Goal: Find specific page/section: Find specific page/section

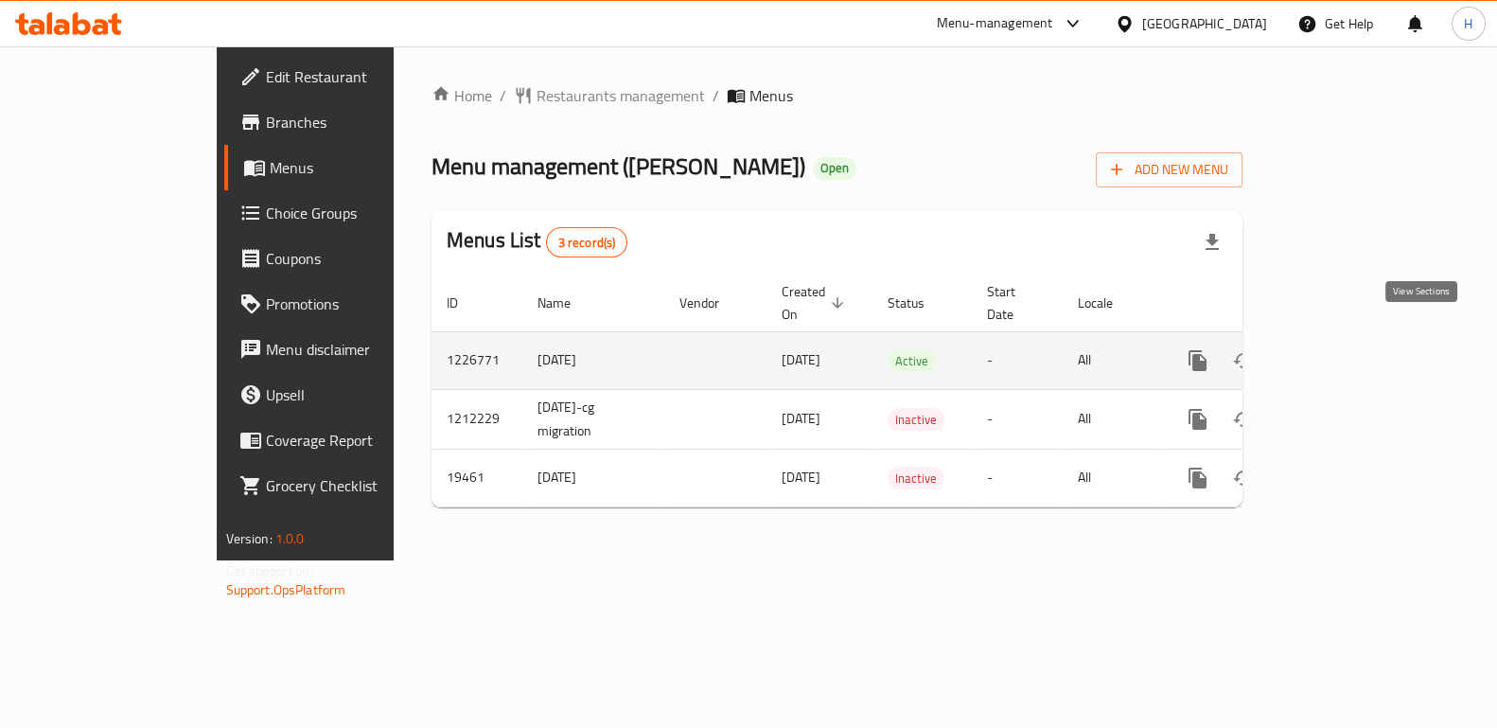
click at [1357, 351] on link "enhanced table" at bounding box center [1333, 360] width 45 height 45
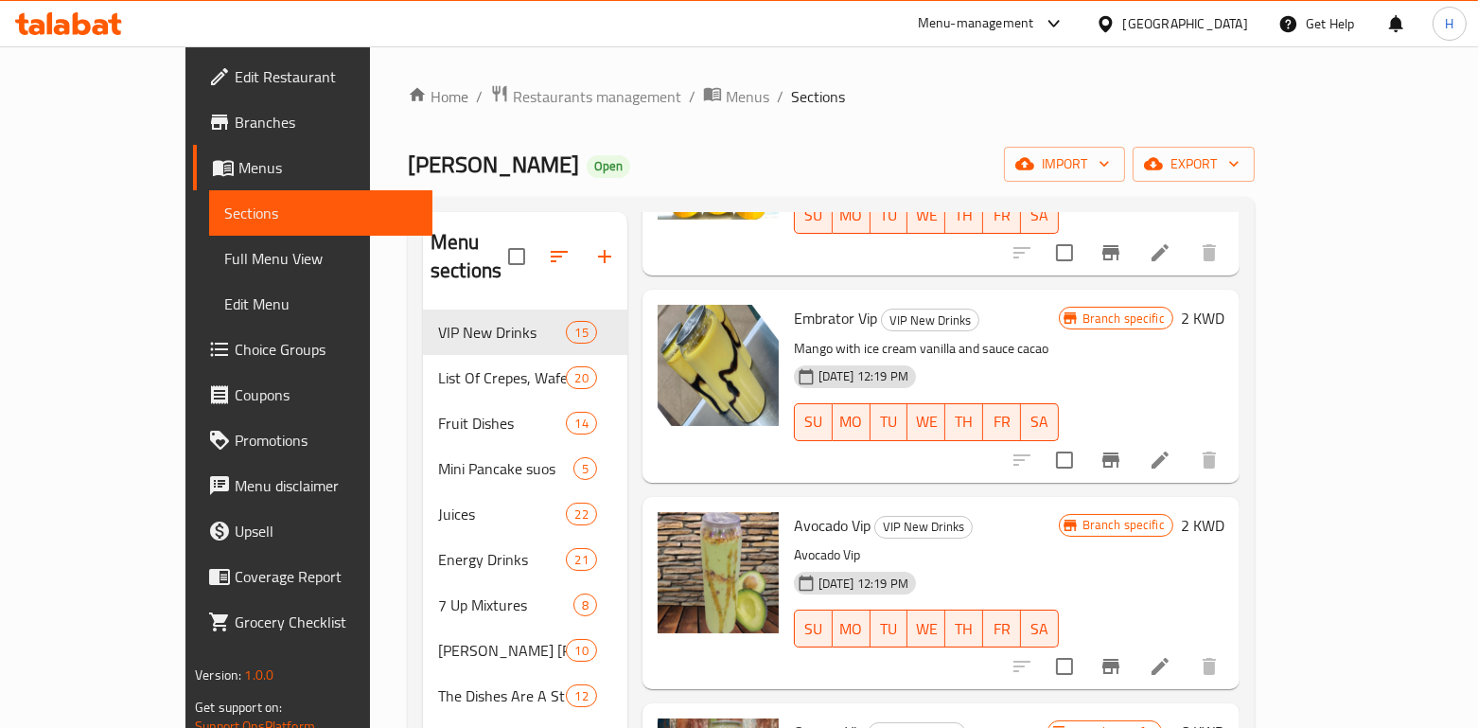
scroll to position [1125, 0]
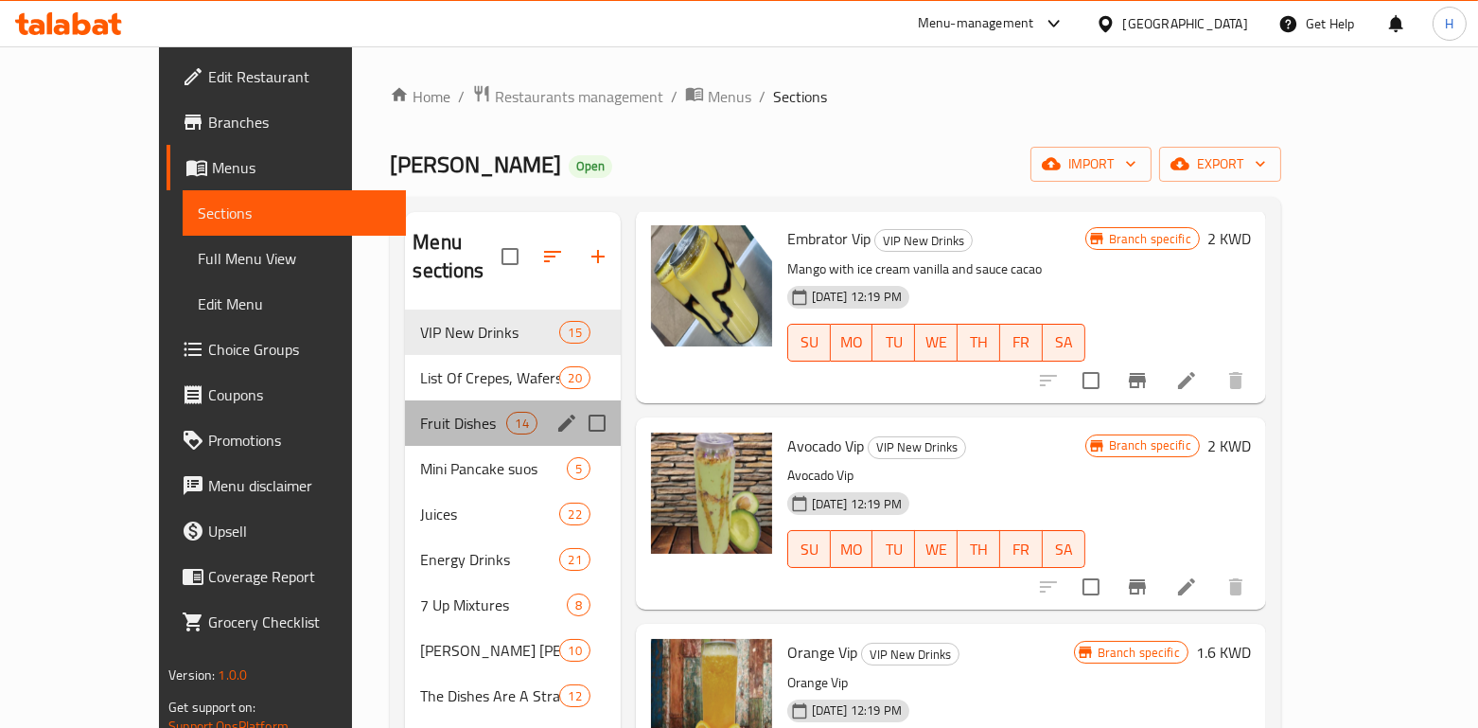
click at [436, 400] on div "Fruit Dishes 14" at bounding box center [512, 422] width 215 height 45
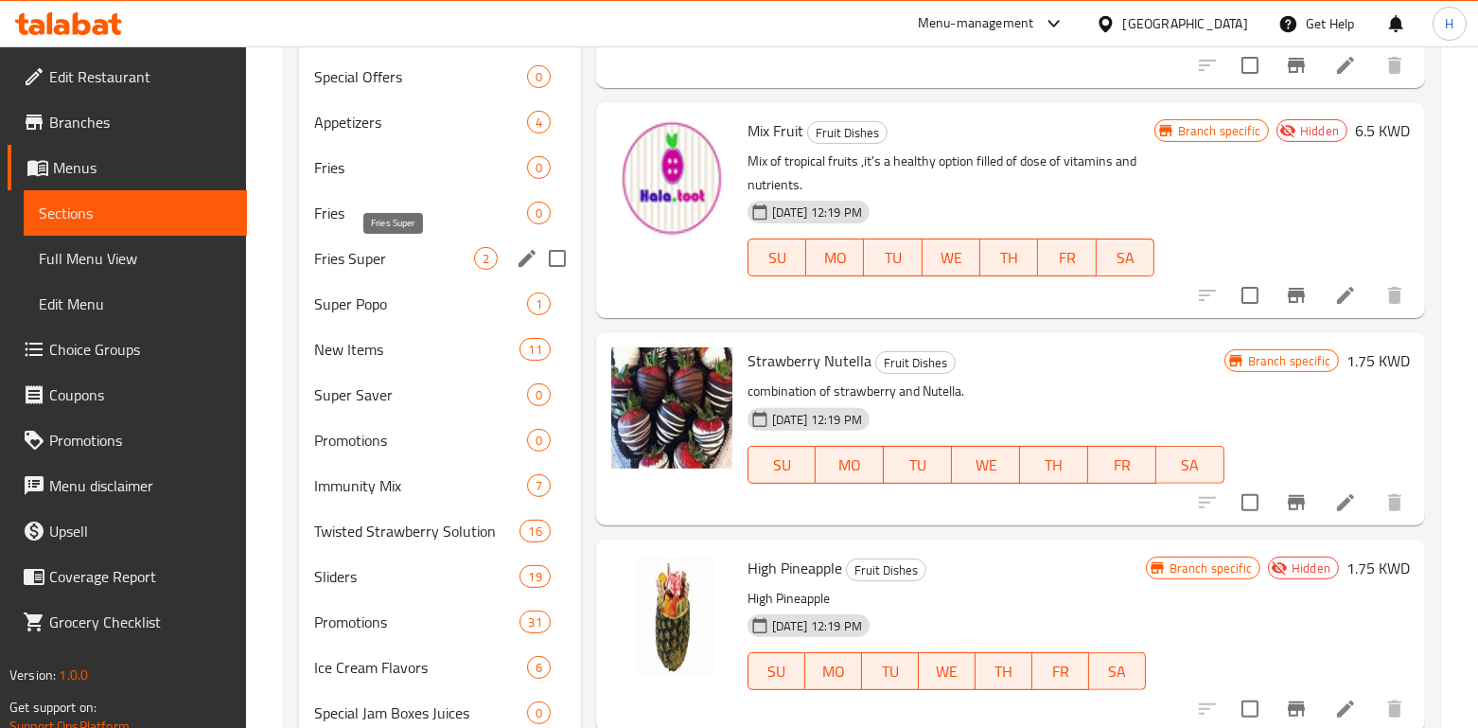
scroll to position [1157, 0]
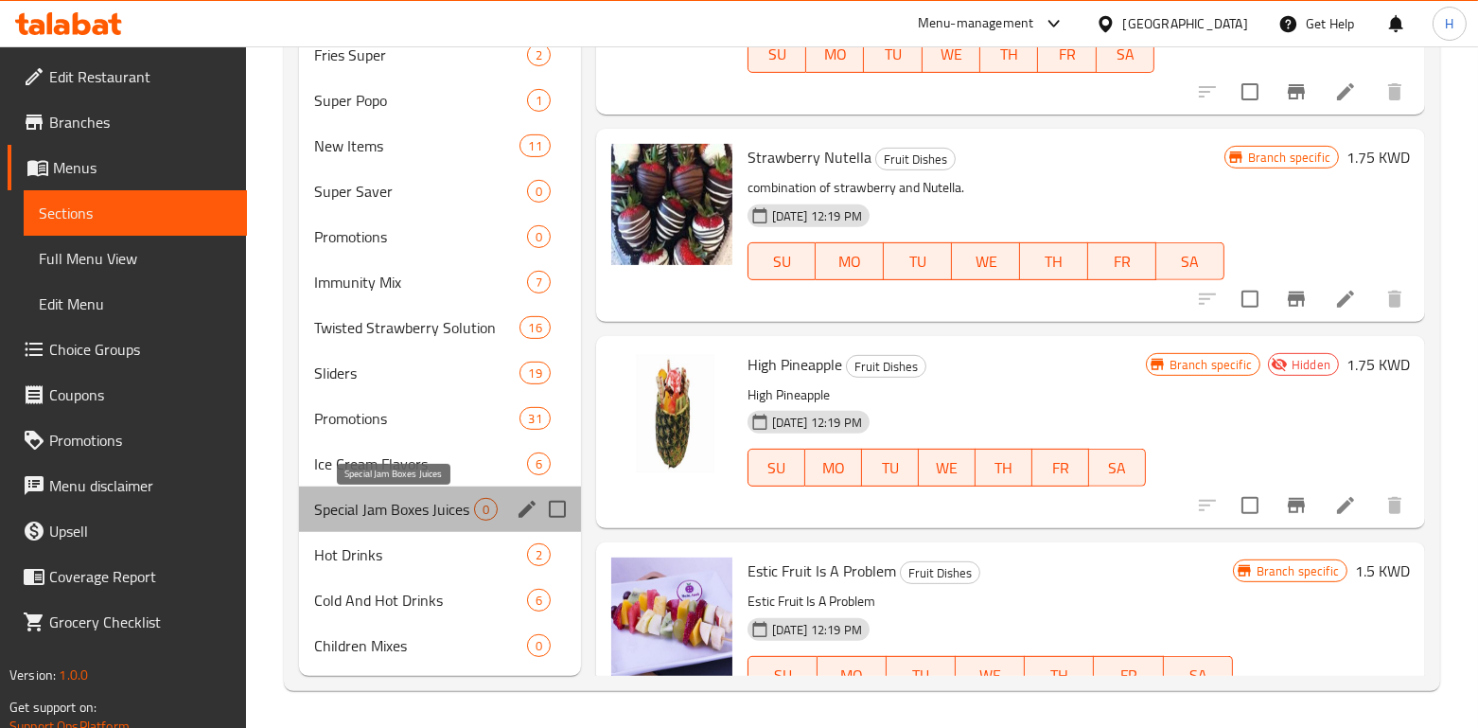
click at [375, 506] on span "Special Jam Boxes Juices" at bounding box center [393, 509] width 159 height 23
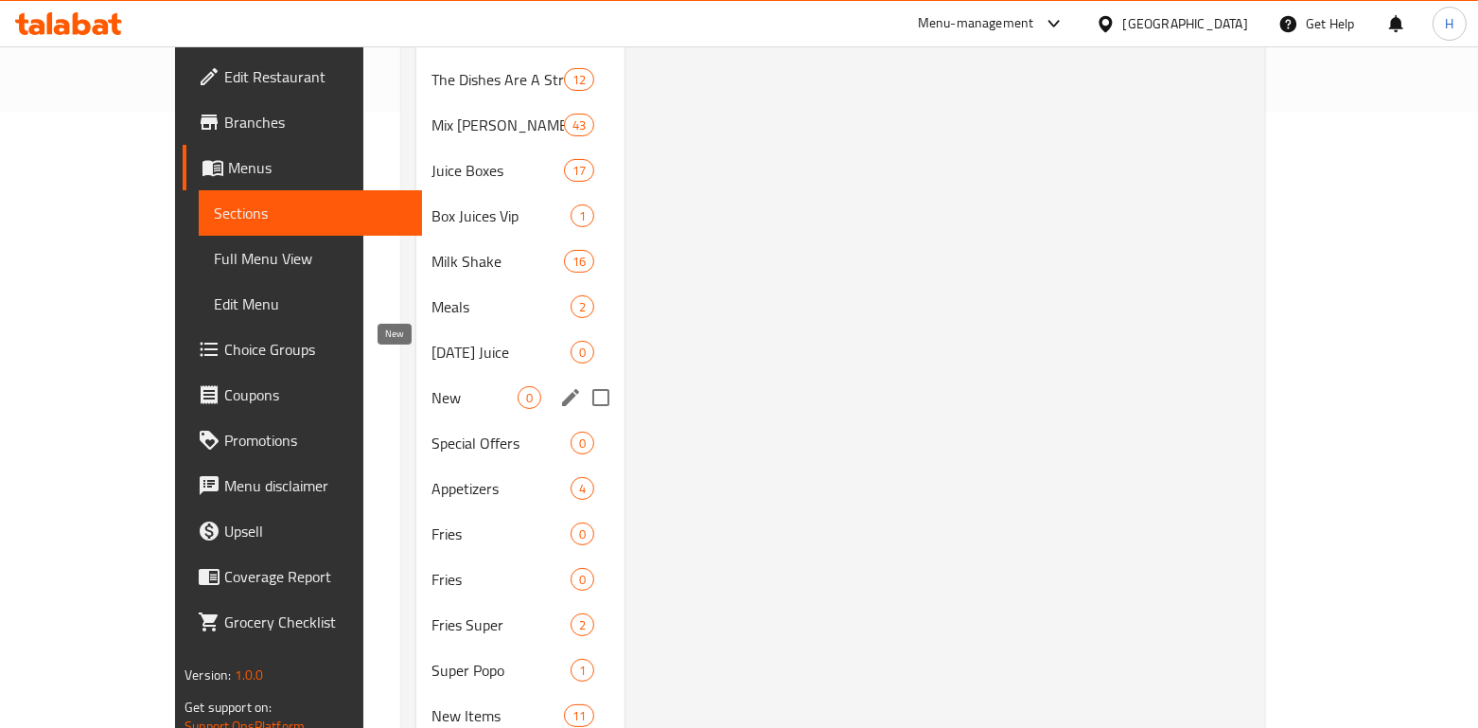
click at [431, 386] on span "New" at bounding box center [474, 397] width 86 height 23
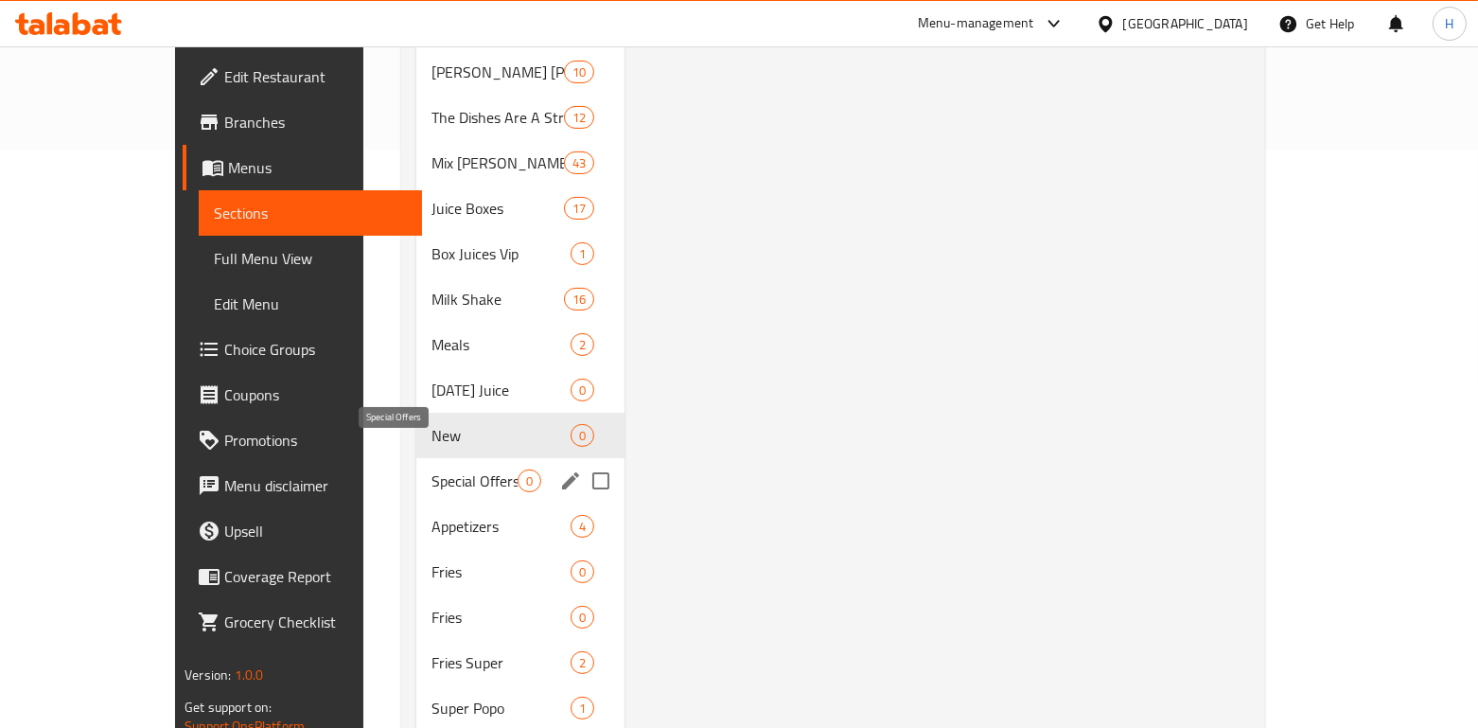
click at [431, 469] on span "Special Offers" at bounding box center [474, 480] width 86 height 23
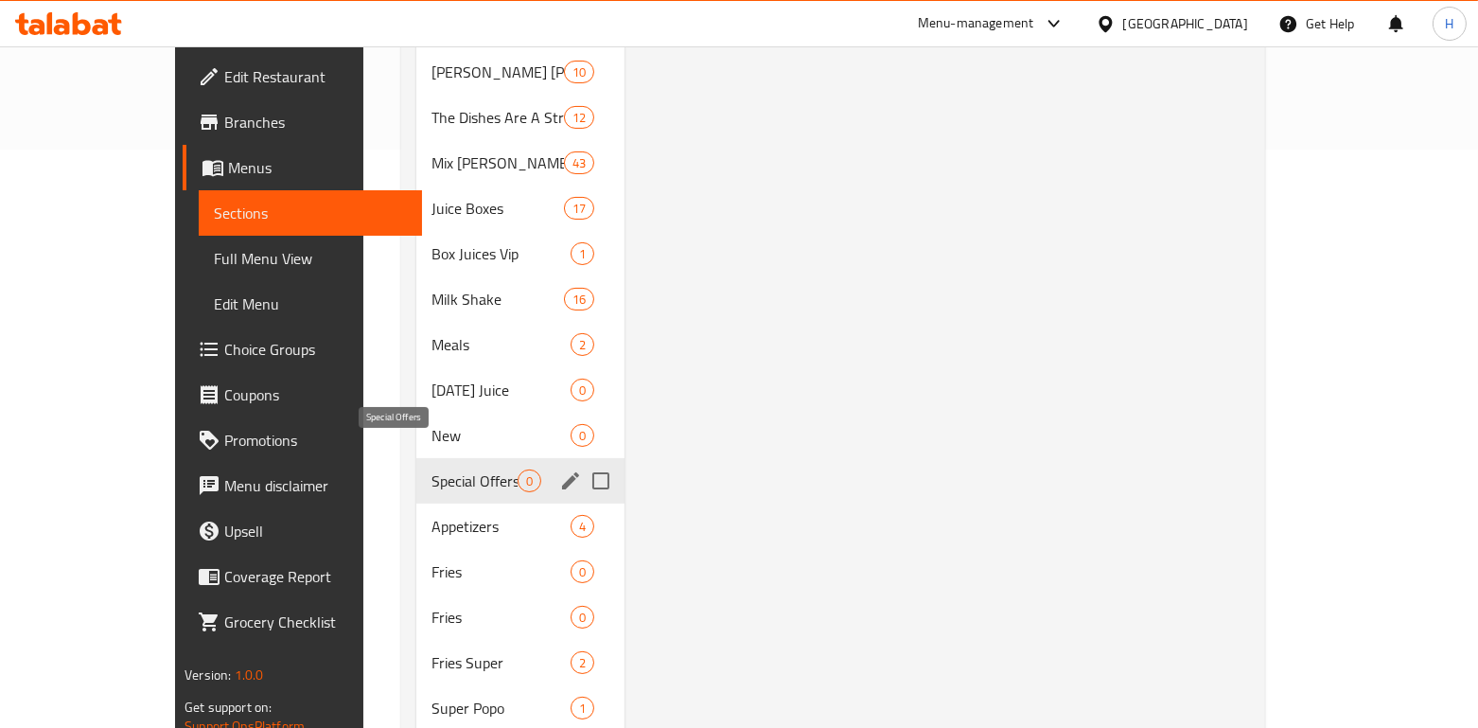
click at [431, 469] on span "Special Offers" at bounding box center [474, 480] width 86 height 23
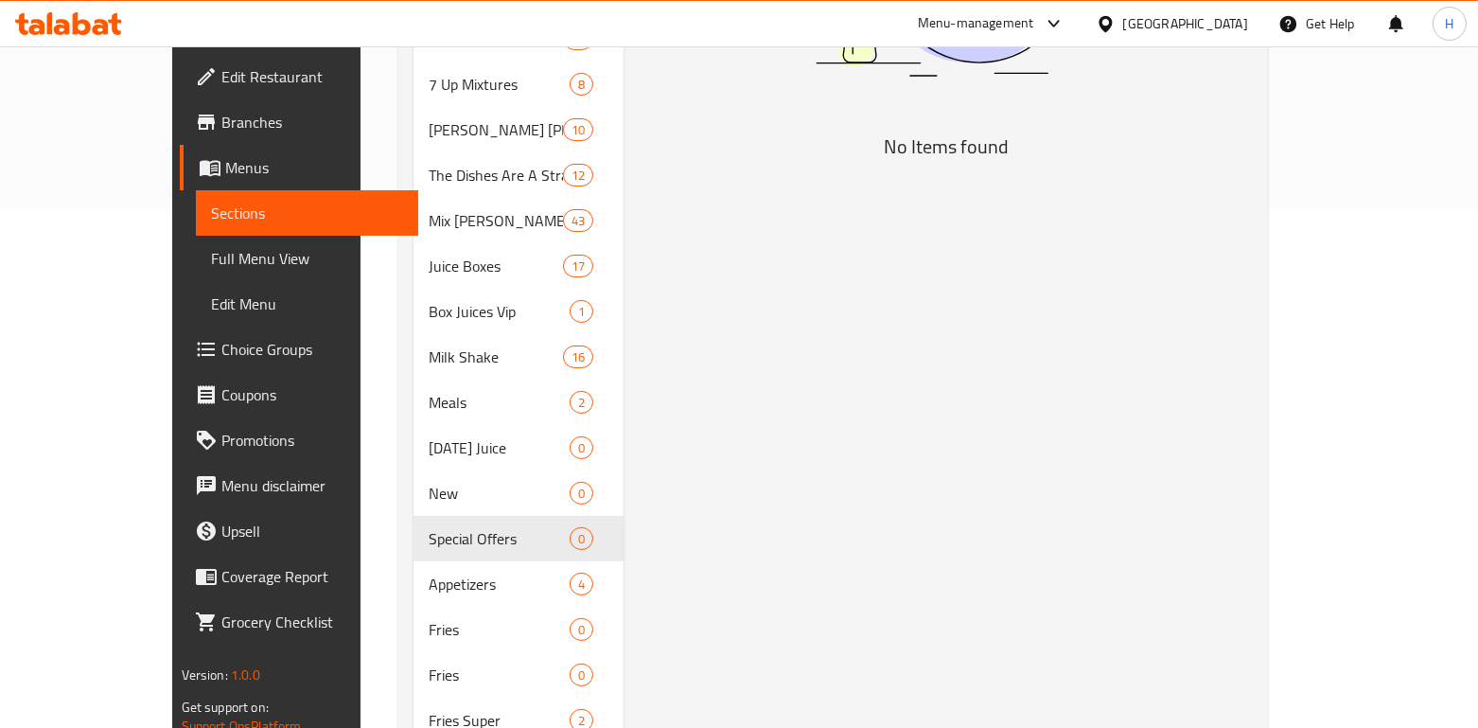
scroll to position [528, 0]
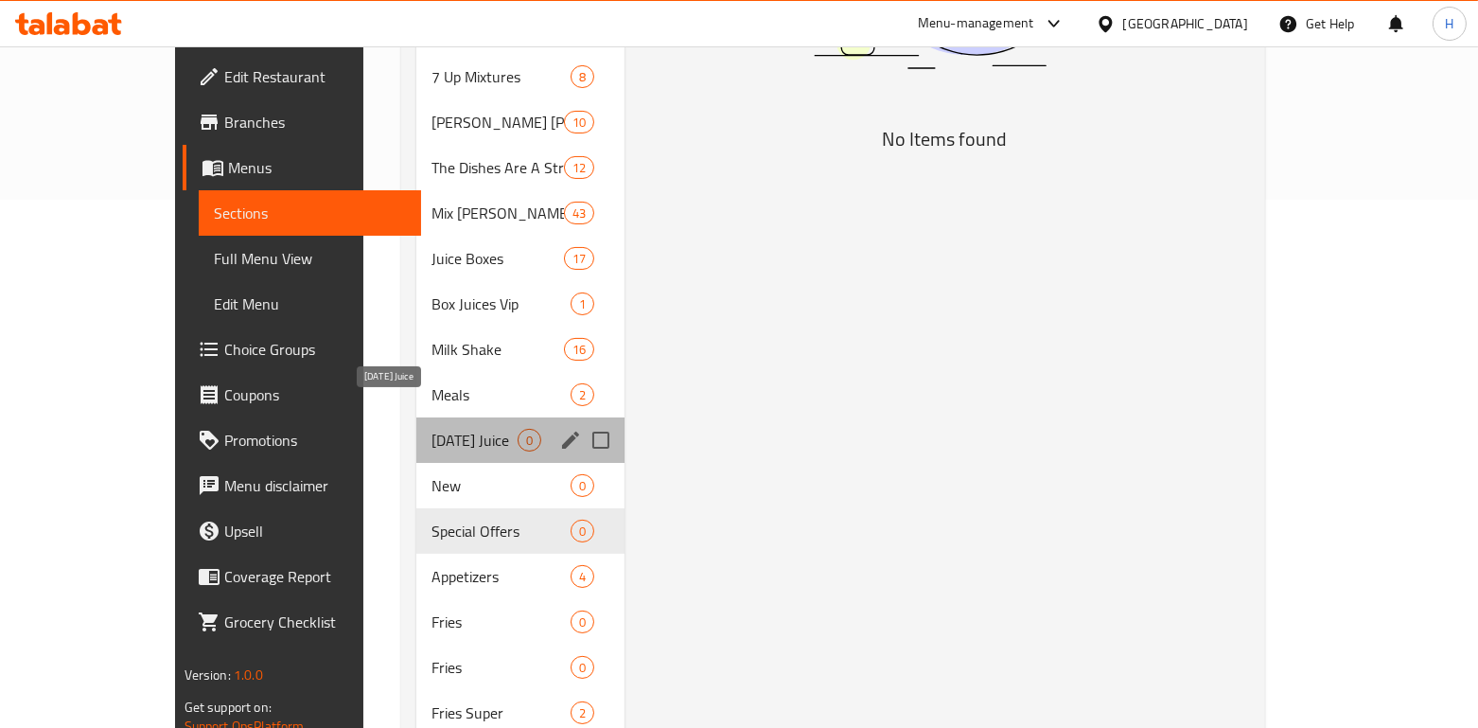
click at [431, 429] on span "[DATE] Juice" at bounding box center [474, 440] width 86 height 23
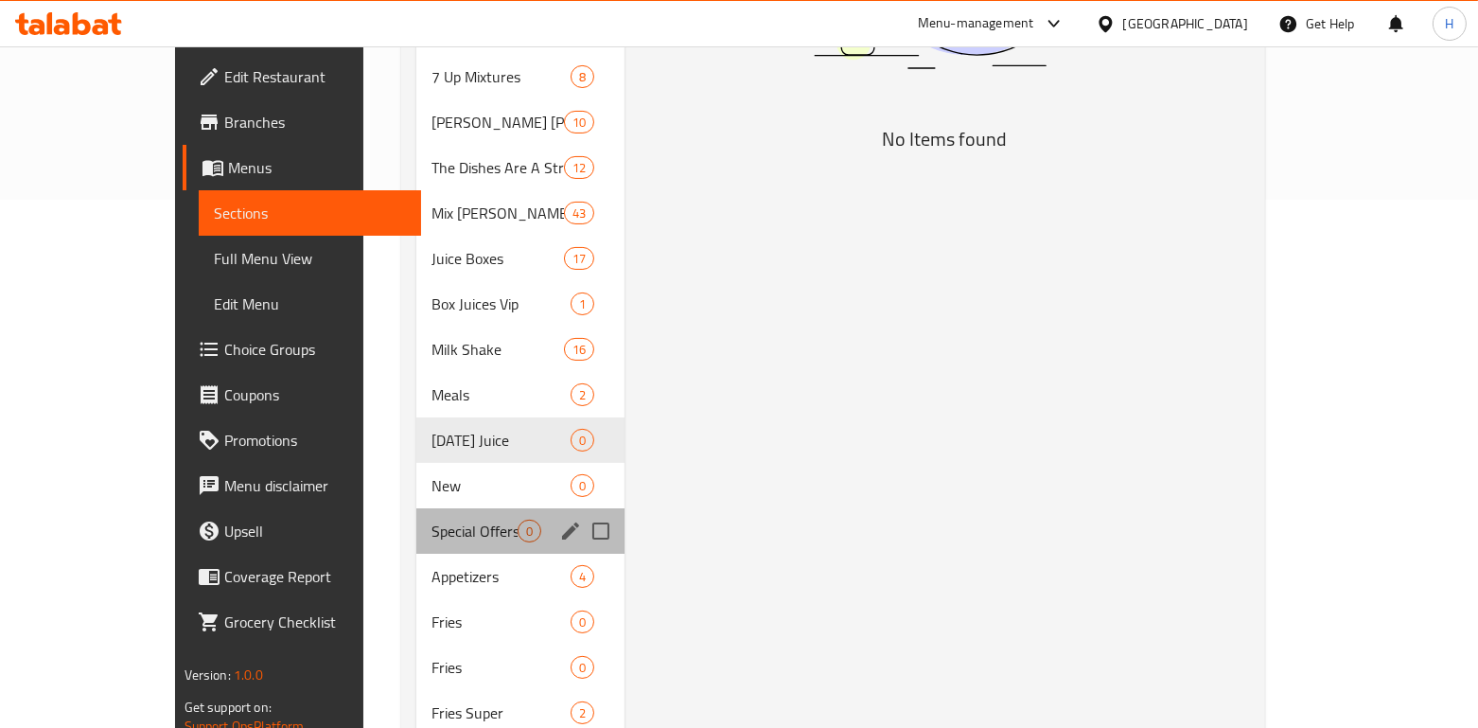
click at [416, 522] on div "Special Offers 0" at bounding box center [520, 530] width 208 height 45
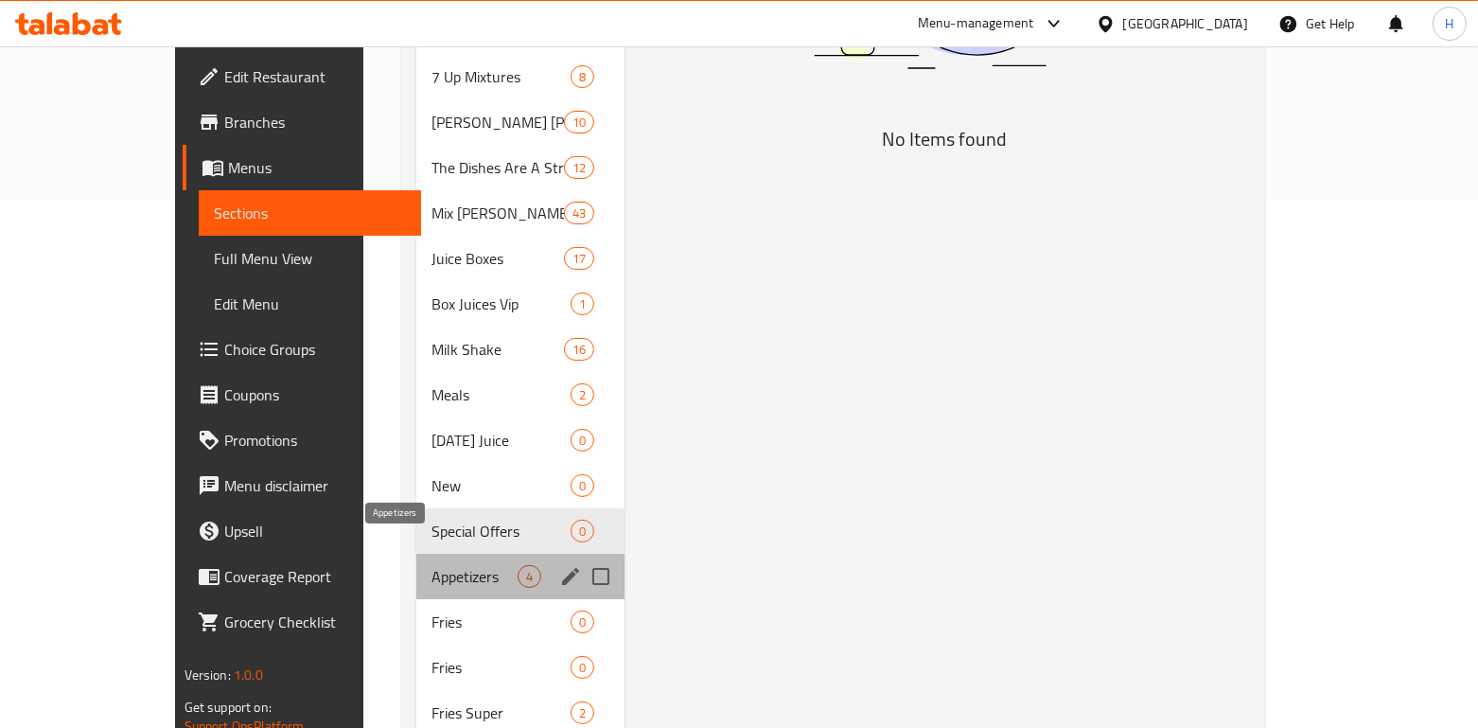
click at [431, 565] on span "Appetizers" at bounding box center [474, 576] width 86 height 23
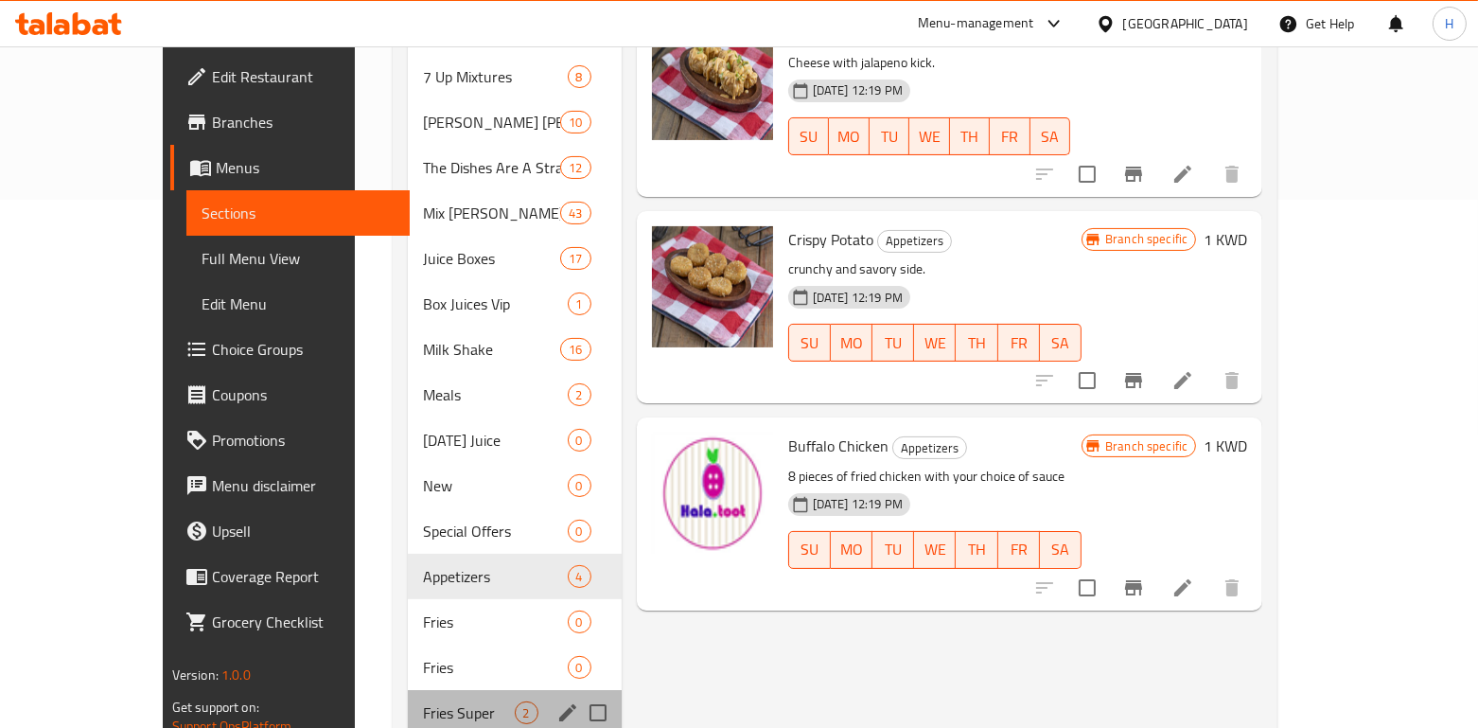
click at [408, 704] on div "Fries Super 2" at bounding box center [515, 712] width 214 height 45
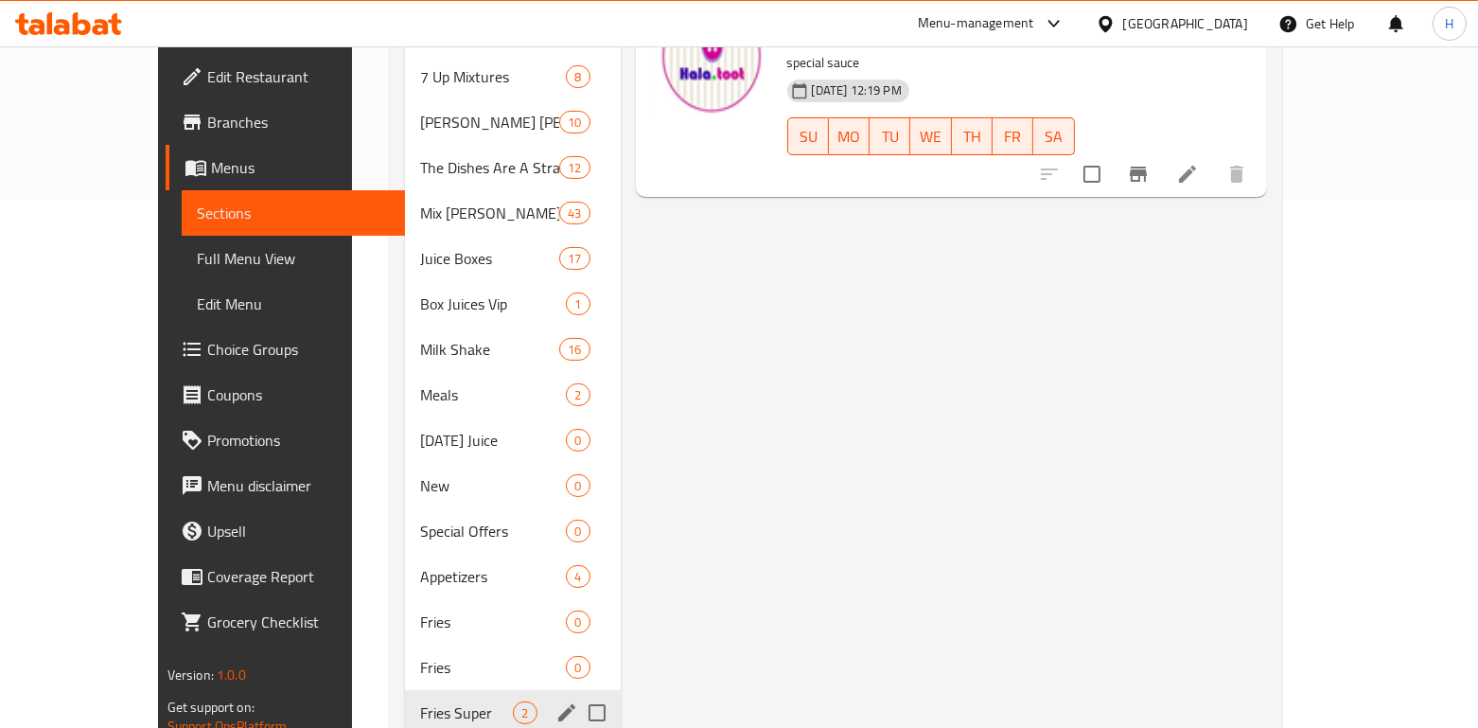
scroll to position [681, 0]
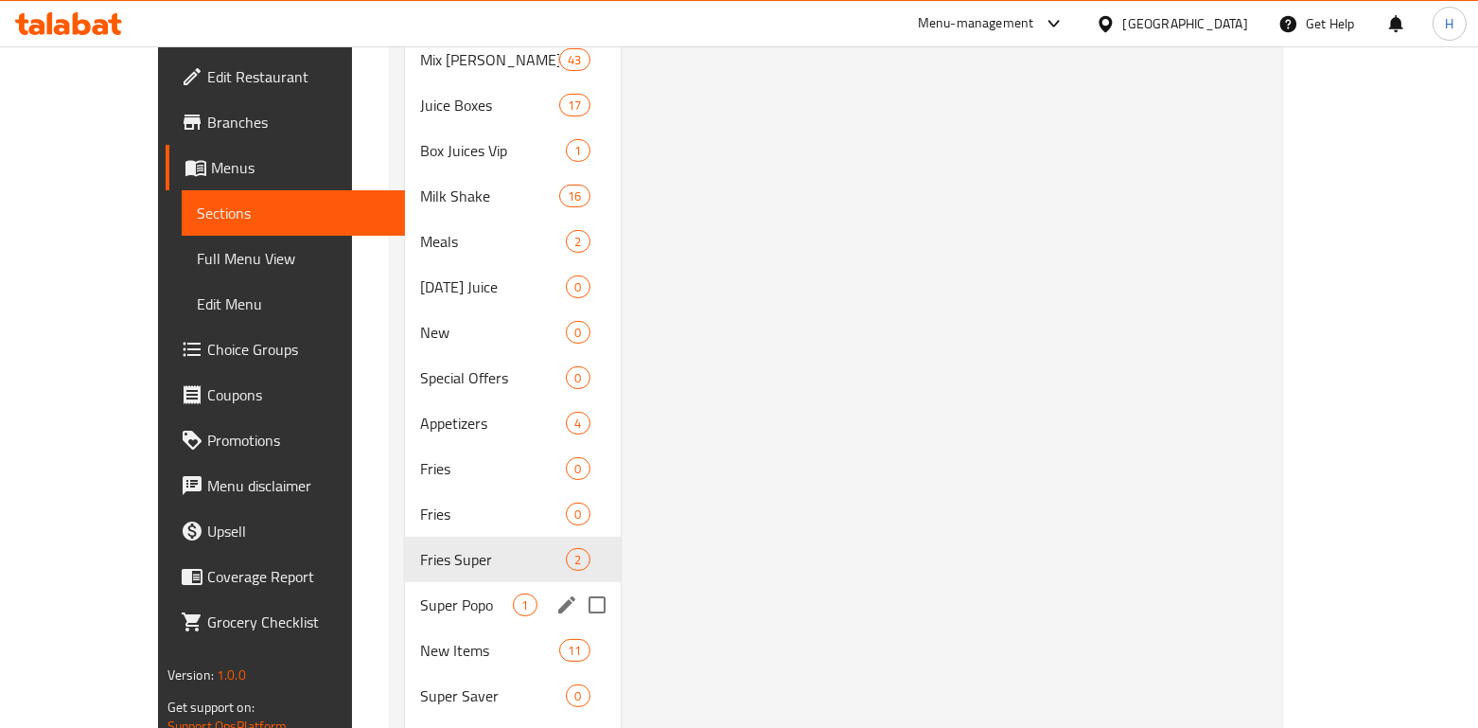
click at [405, 595] on div "Super Popo 1" at bounding box center [513, 604] width 216 height 45
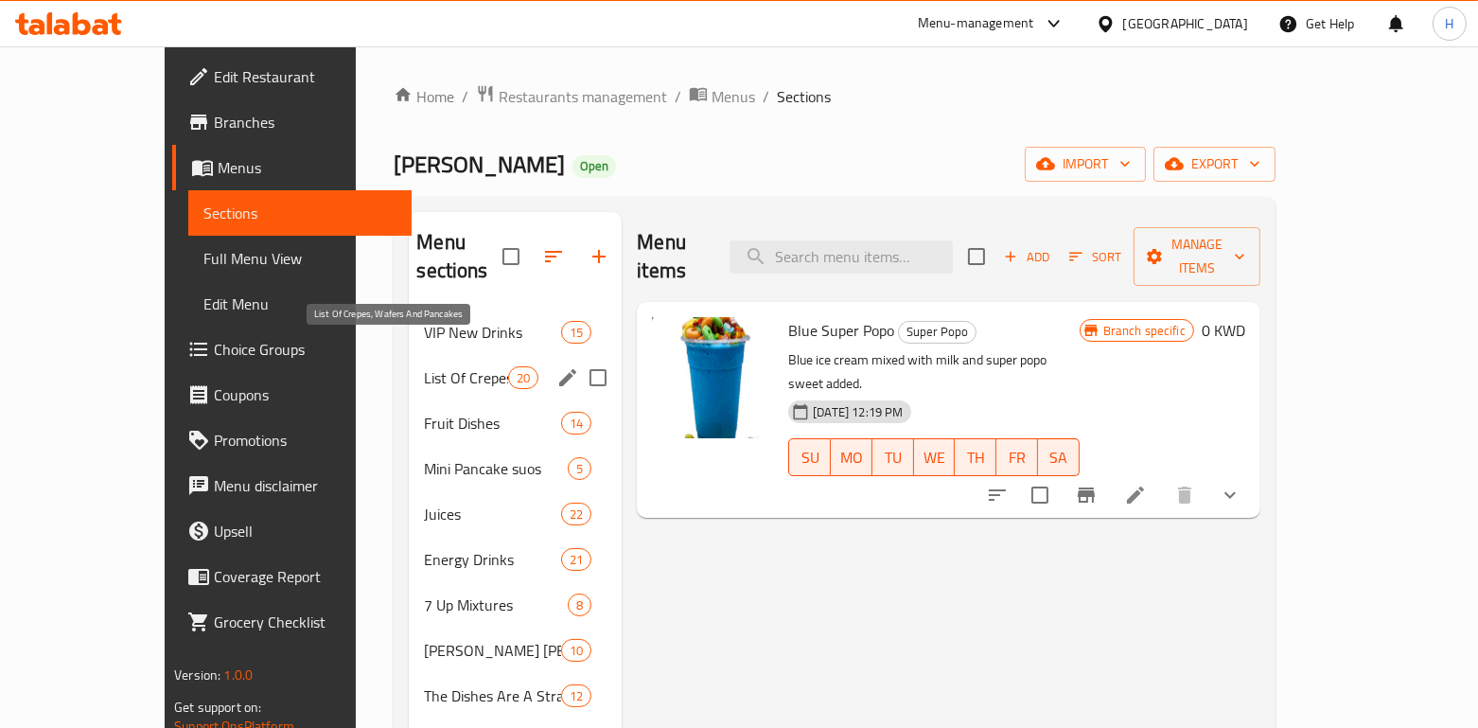
click at [439, 366] on span "List Of Crepes, Wafers And Pancakes" at bounding box center [466, 377] width 84 height 23
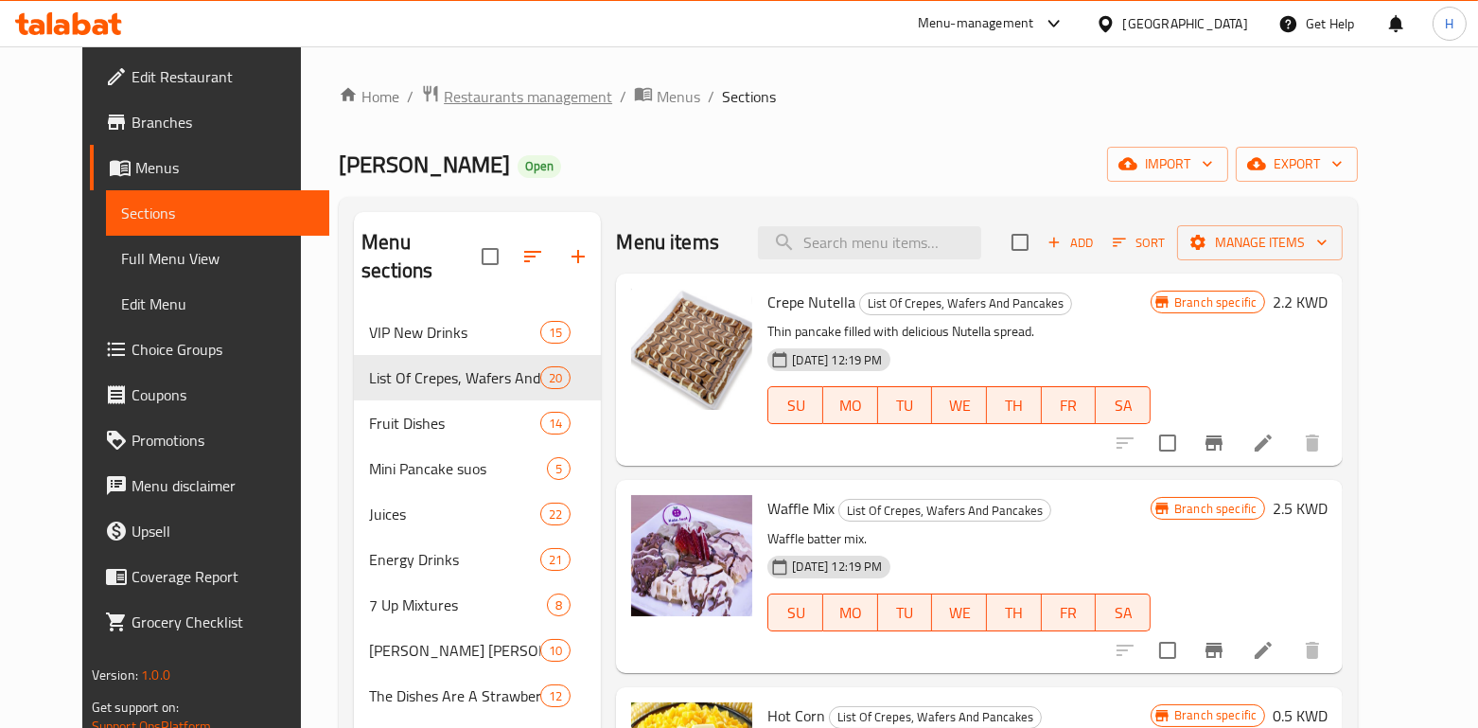
click at [545, 97] on span "Restaurants management" at bounding box center [528, 96] width 168 height 23
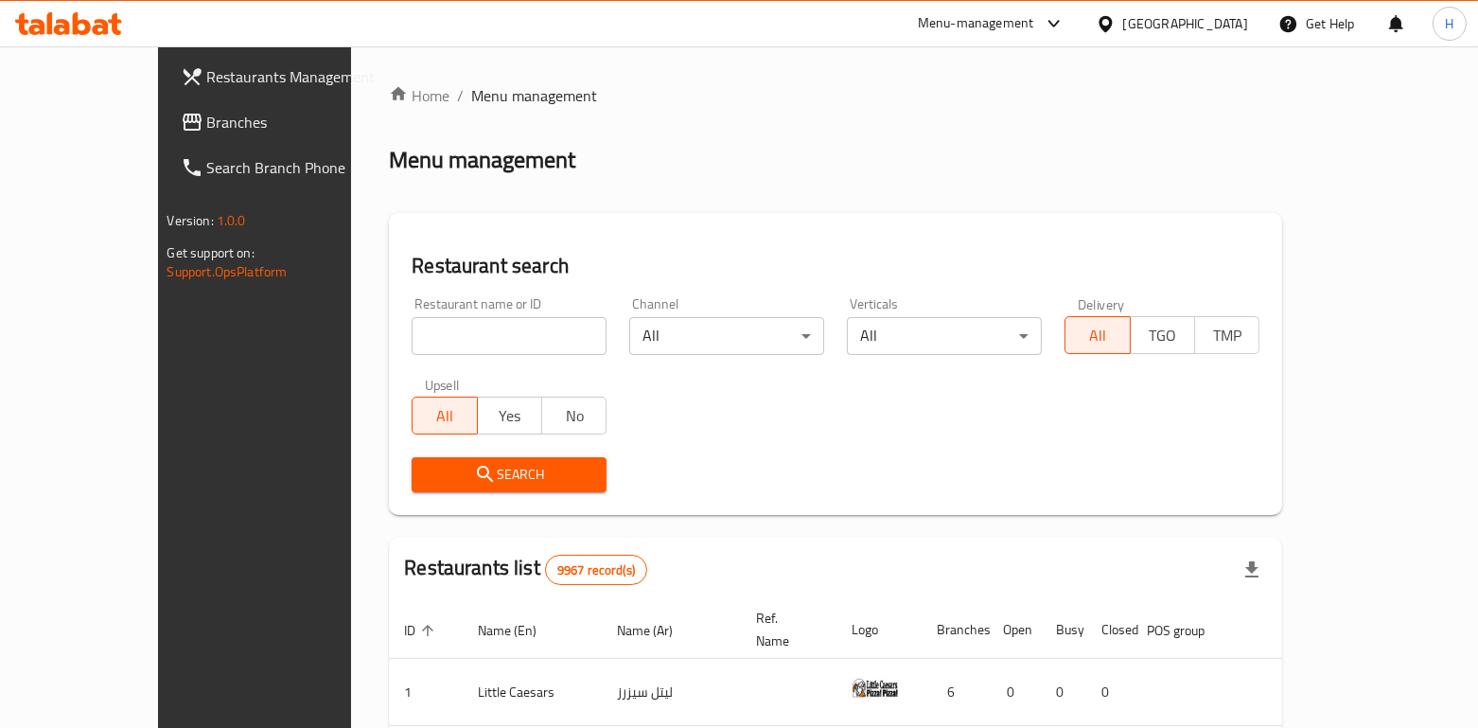
click at [389, 342] on div "Home / Menu management Menu management Restaurant search Restaurant name or ID …" at bounding box center [835, 662] width 893 height 1157
click at [412, 342] on input "search" at bounding box center [509, 336] width 195 height 38
paste input "Awar Galb Juices"
type input "Awar Galb Juices"
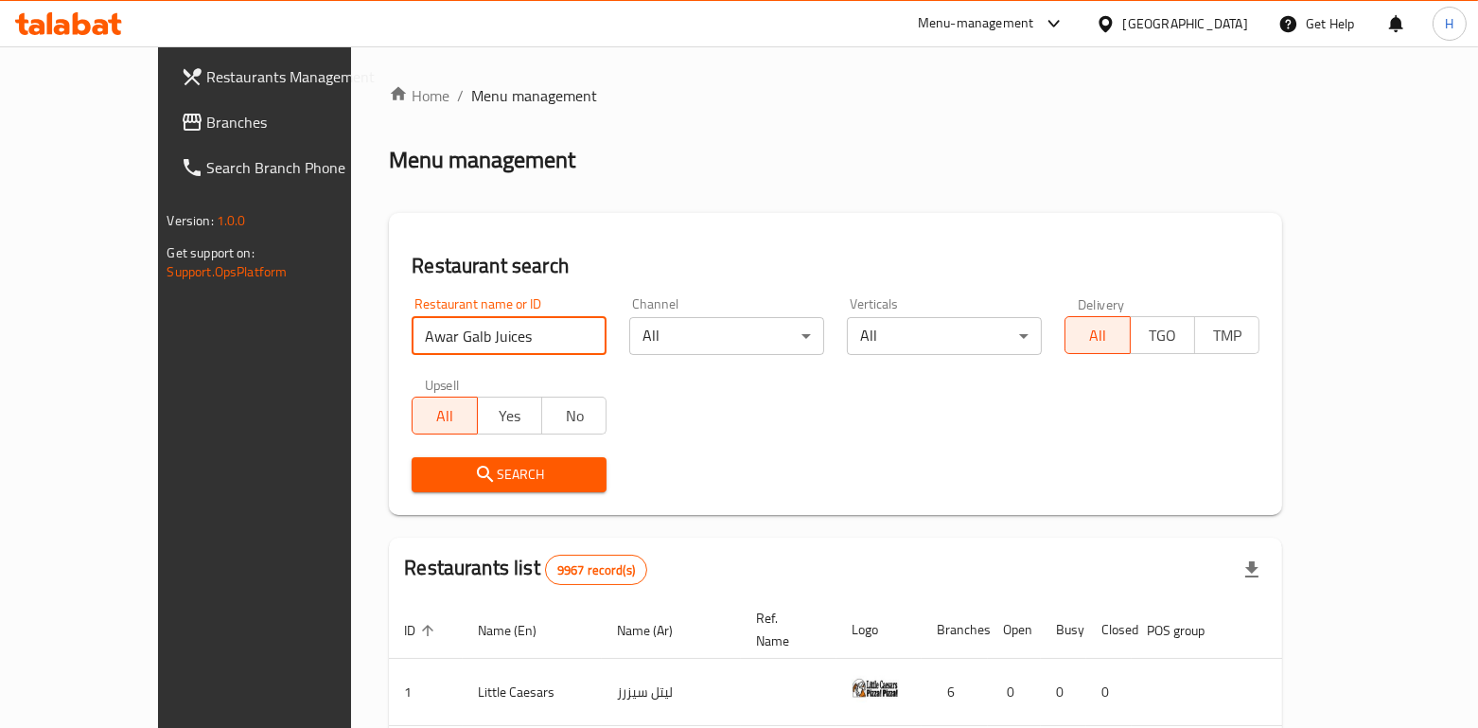
click button "Search" at bounding box center [509, 474] width 195 height 35
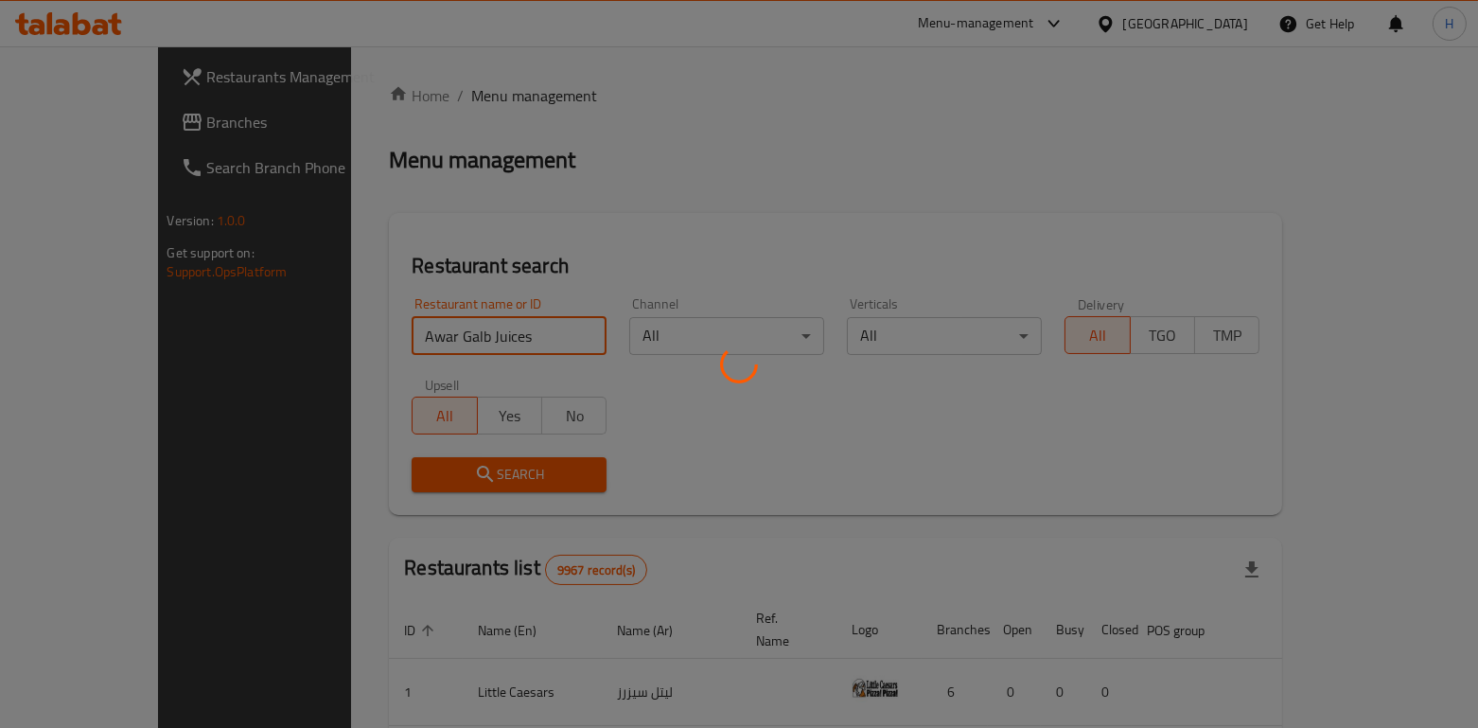
click button "Search" at bounding box center [509, 474] width 195 height 35
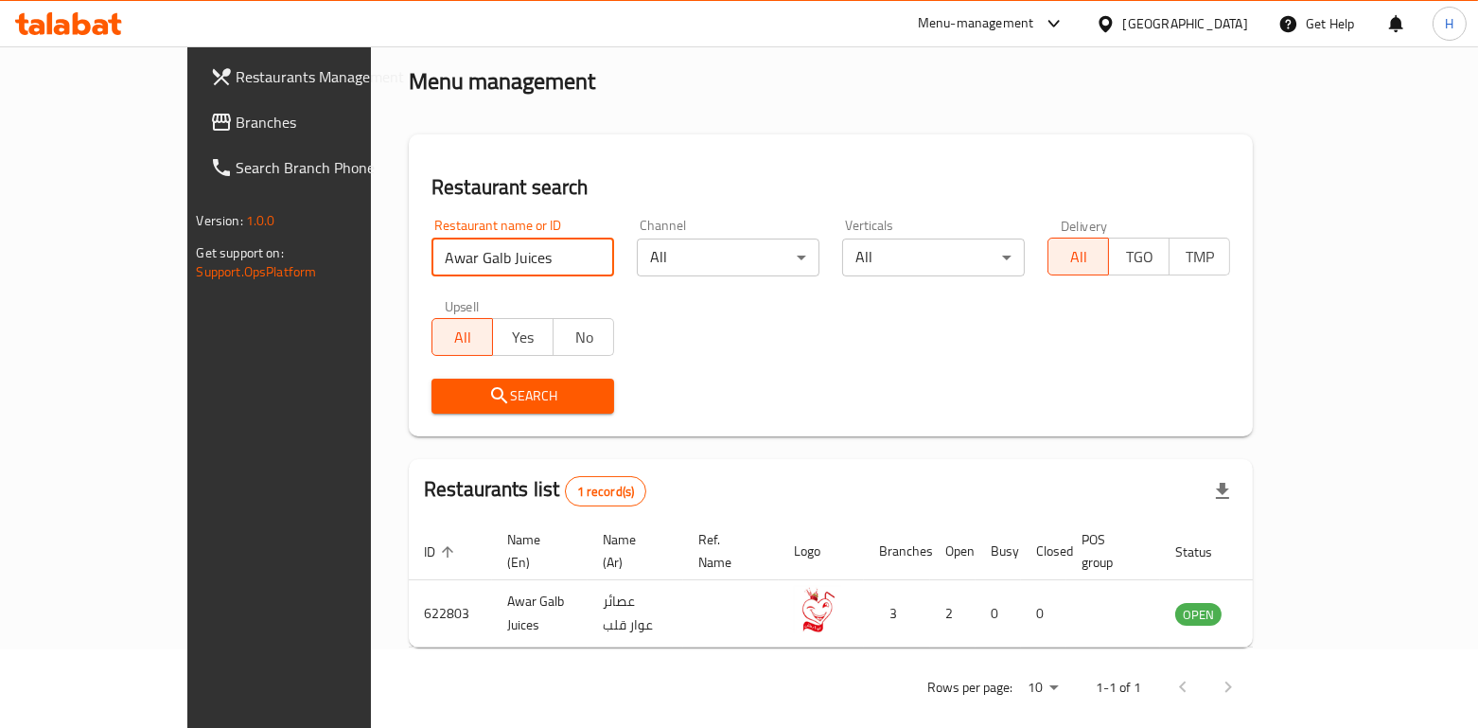
scroll to position [77, 0]
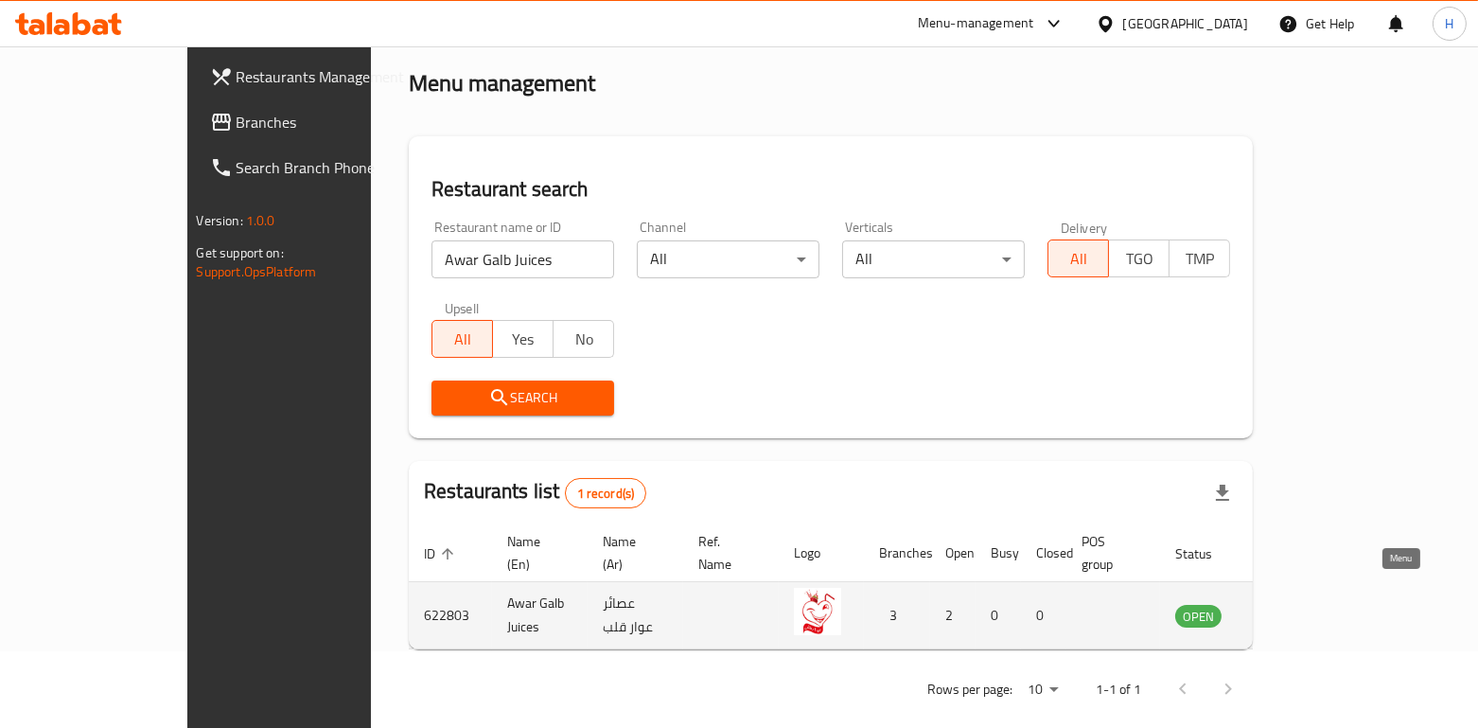
click at [1309, 604] on link "enhanced table" at bounding box center [1291, 615] width 35 height 23
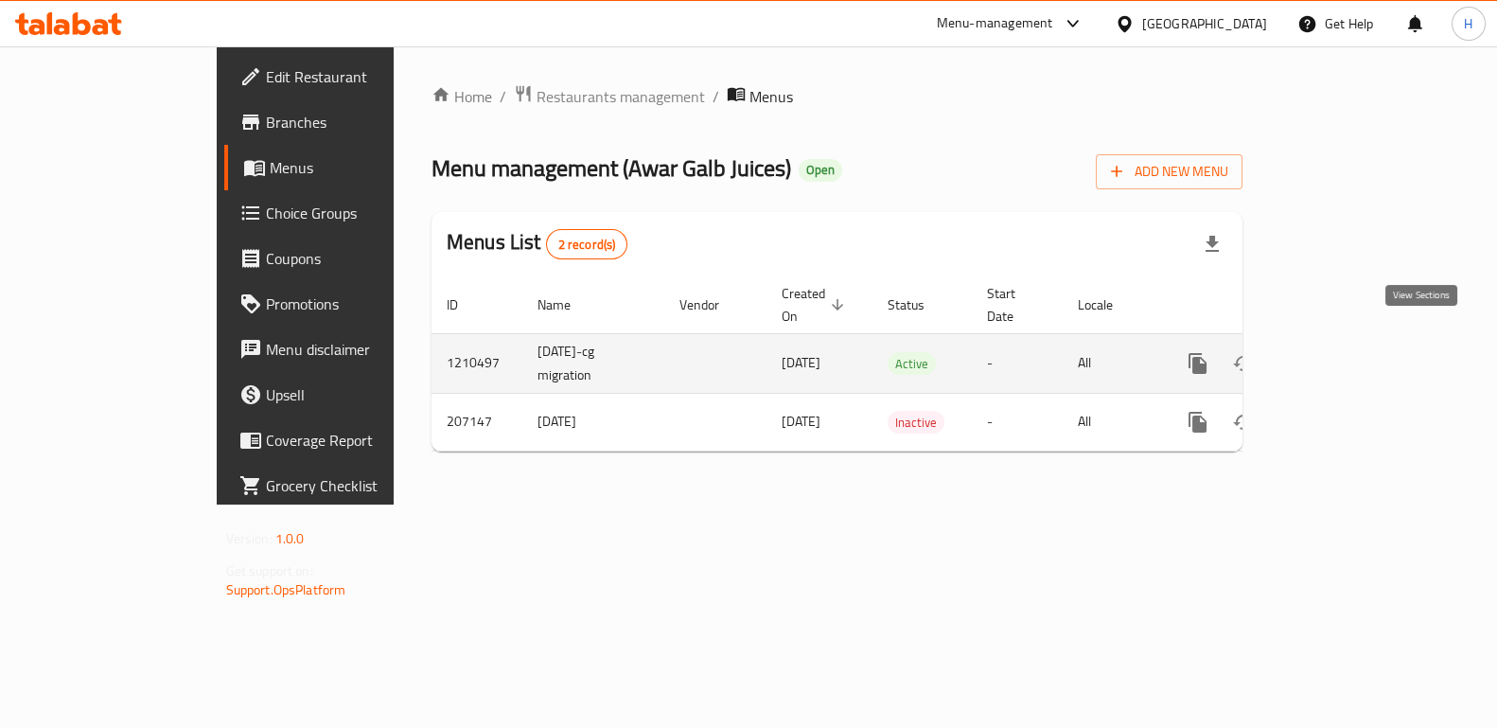
click at [1345, 352] on icon "enhanced table" at bounding box center [1334, 363] width 23 height 23
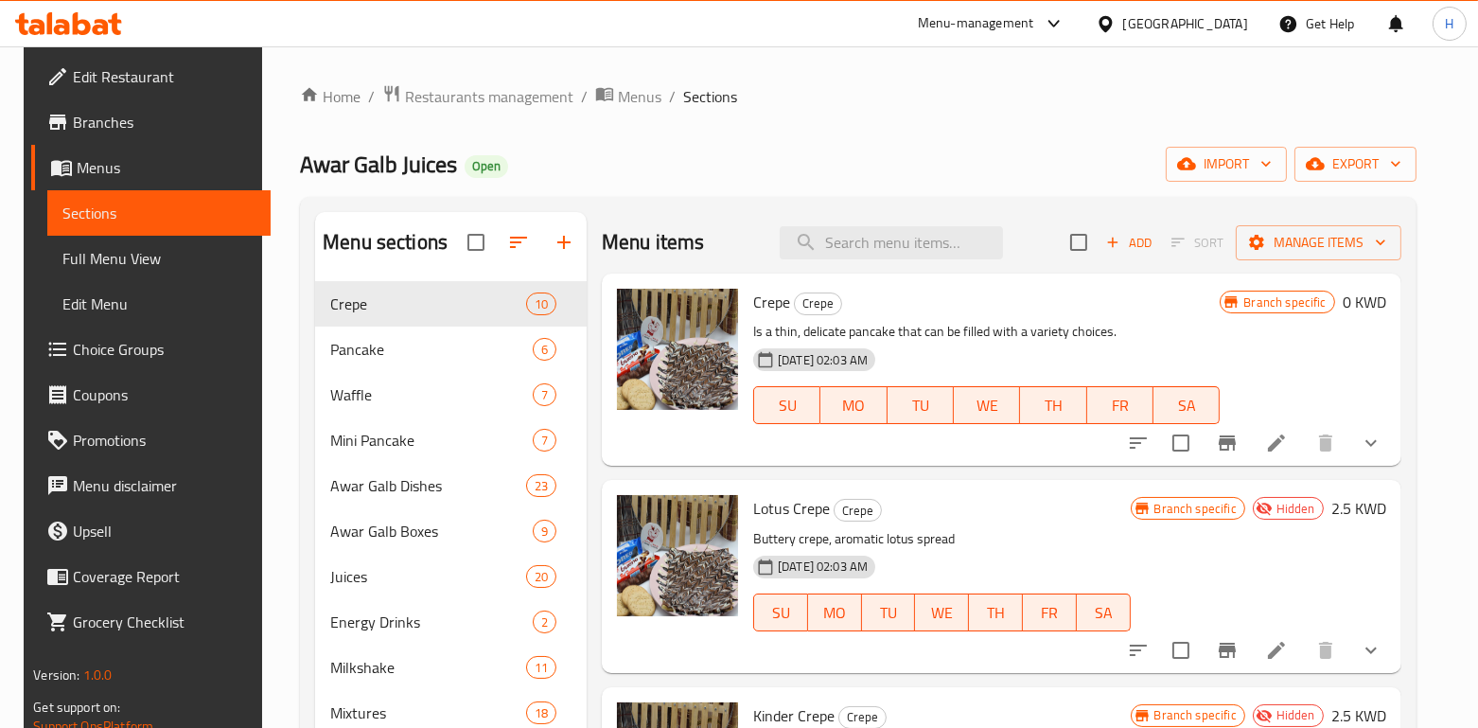
scroll to position [286, 0]
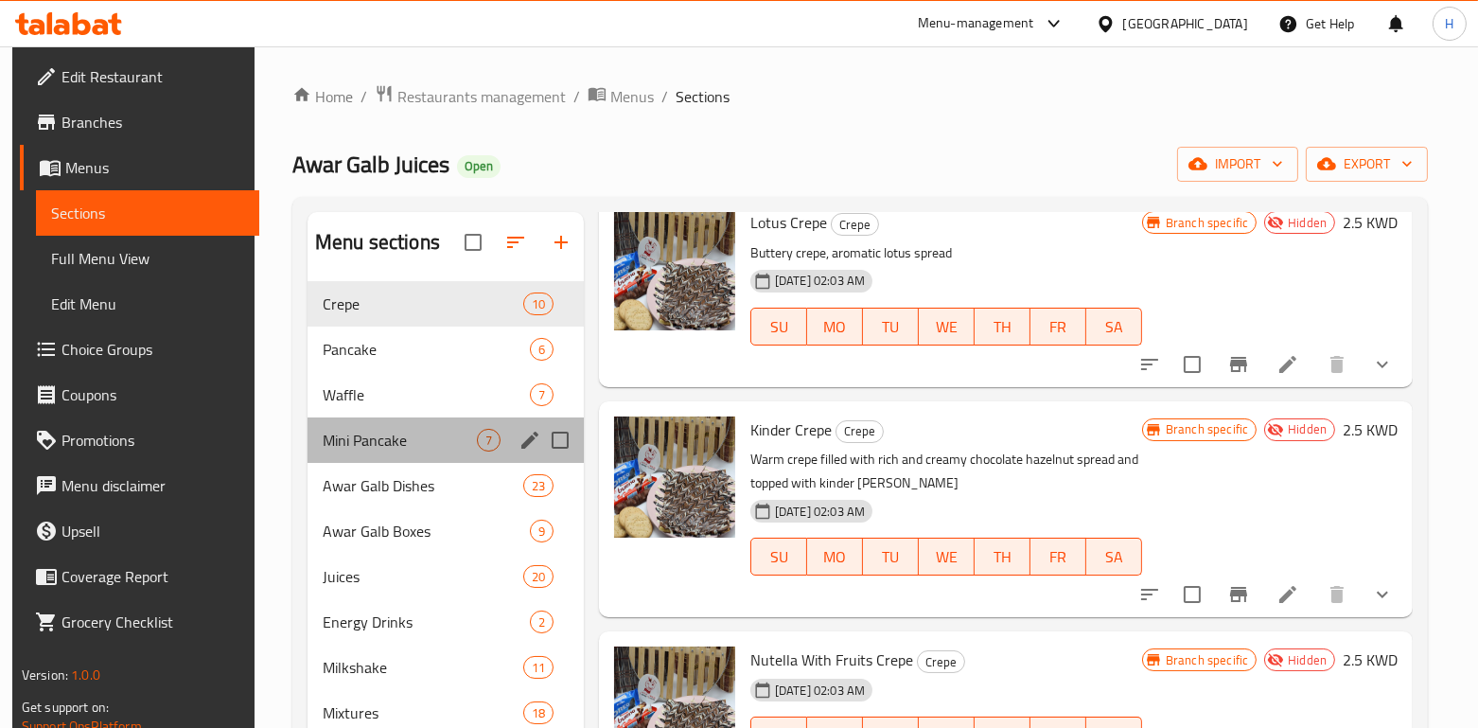
click at [394, 421] on div "Mini Pancake 7" at bounding box center [445, 439] width 276 height 45
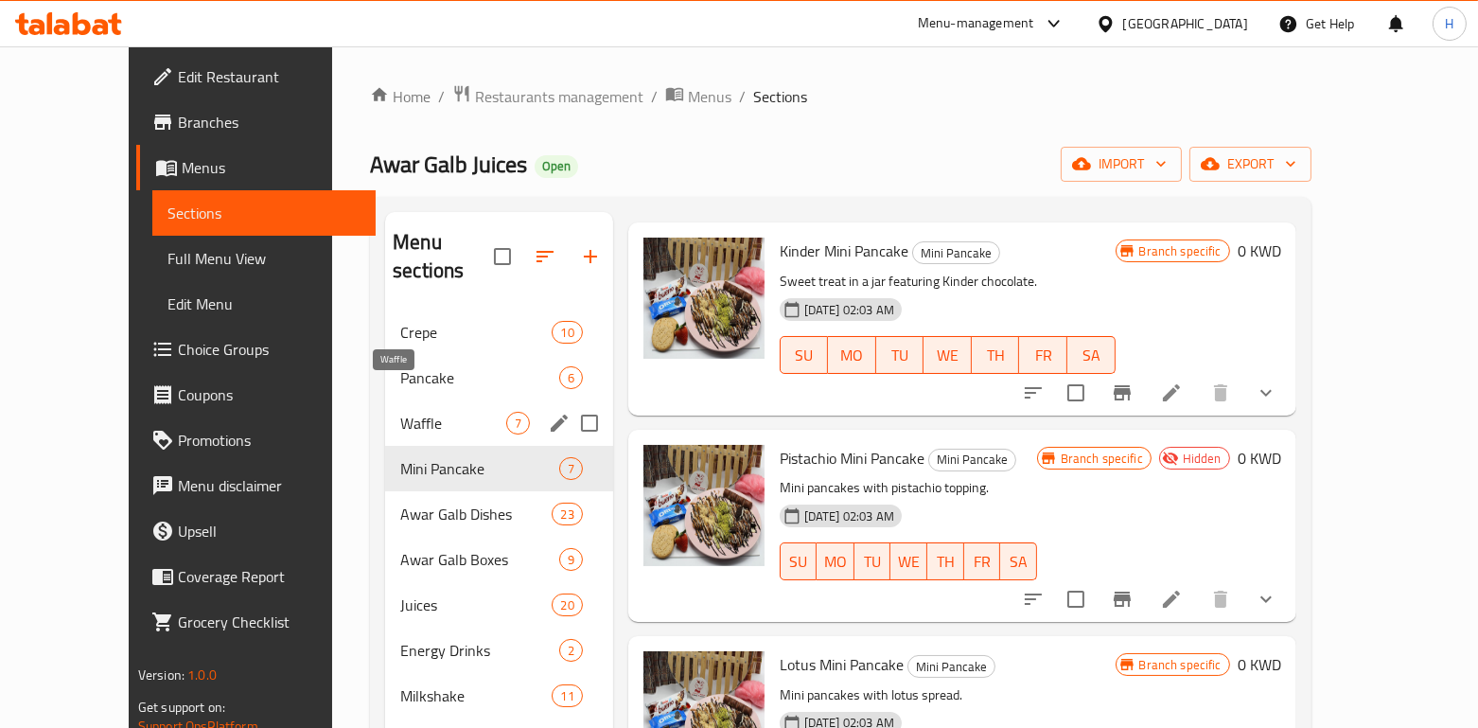
click at [400, 412] on span "Waffle" at bounding box center [453, 423] width 106 height 23
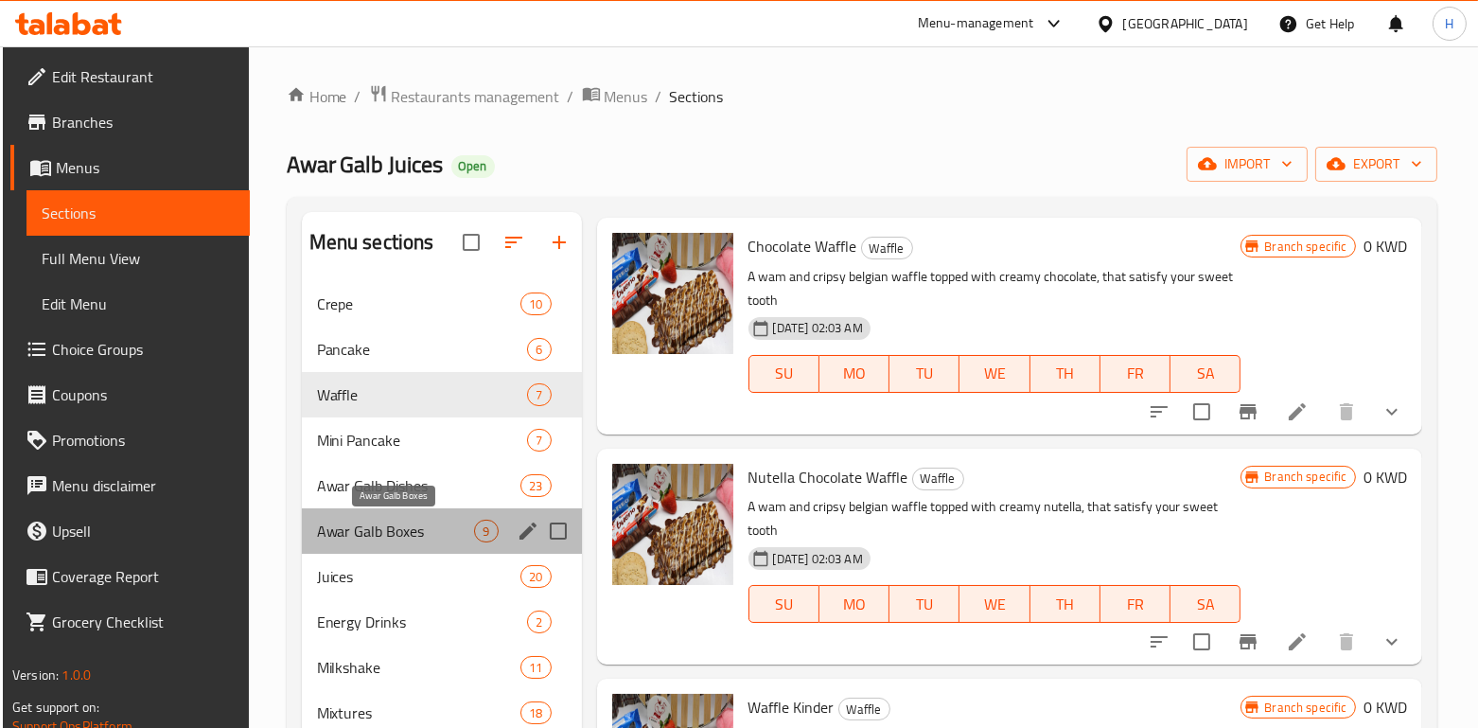
click at [416, 530] on span "Awar Galb Boxes" at bounding box center [396, 530] width 158 height 23
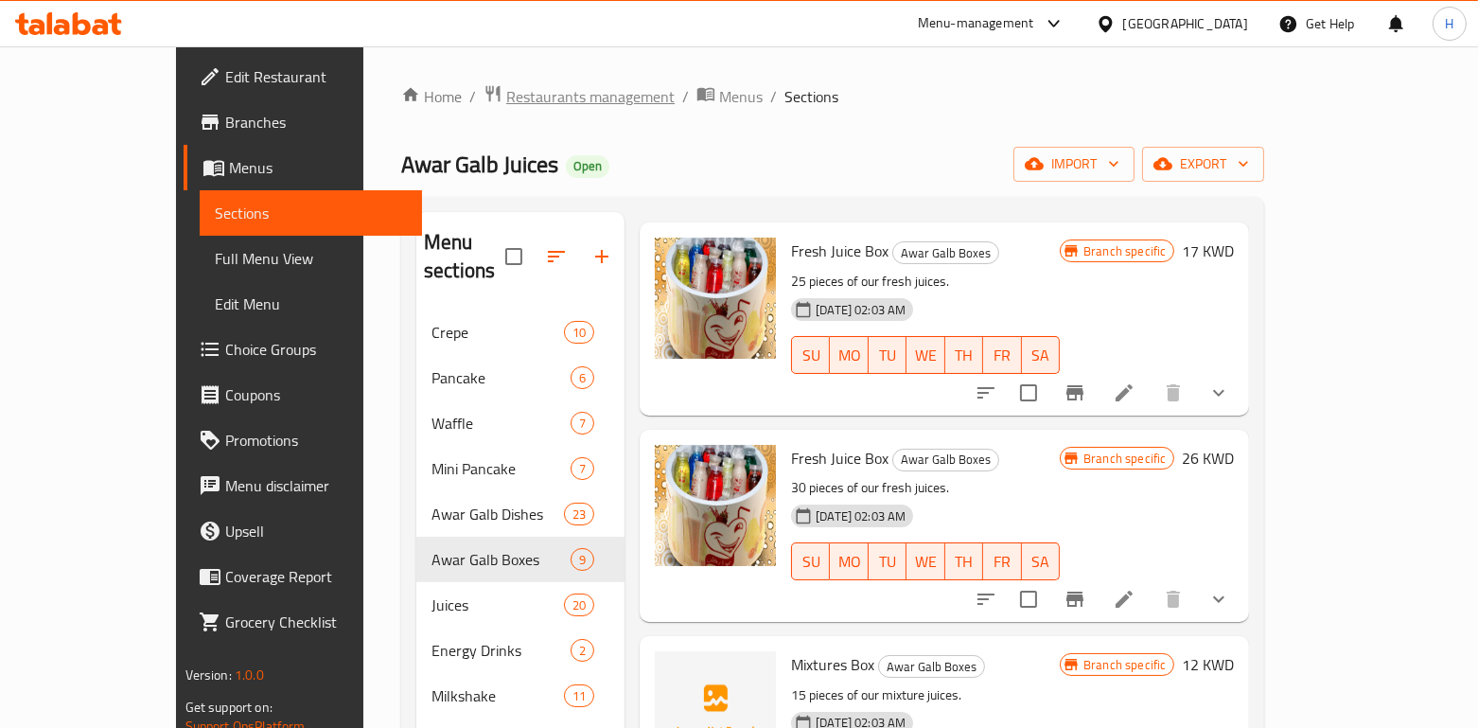
click at [545, 87] on span "Restaurants management" at bounding box center [590, 96] width 168 height 23
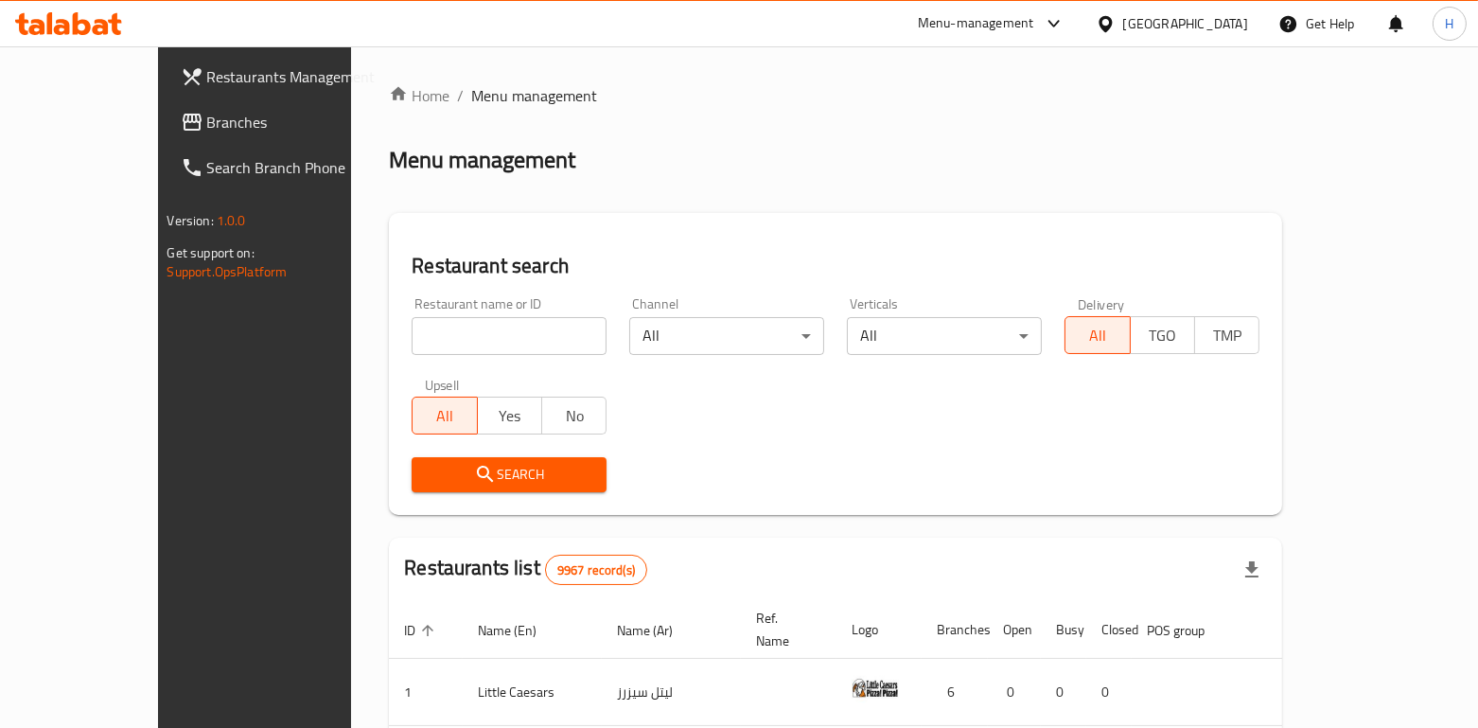
click at [438, 366] on div "Upsell All Yes No" at bounding box center [509, 405] width 218 height 79
click at [412, 329] on input "search" at bounding box center [509, 336] width 195 height 38
click at [412, 329] on input "99 re" at bounding box center [509, 336] width 195 height 38
type input "99 resta"
click button "Search" at bounding box center [509, 474] width 195 height 35
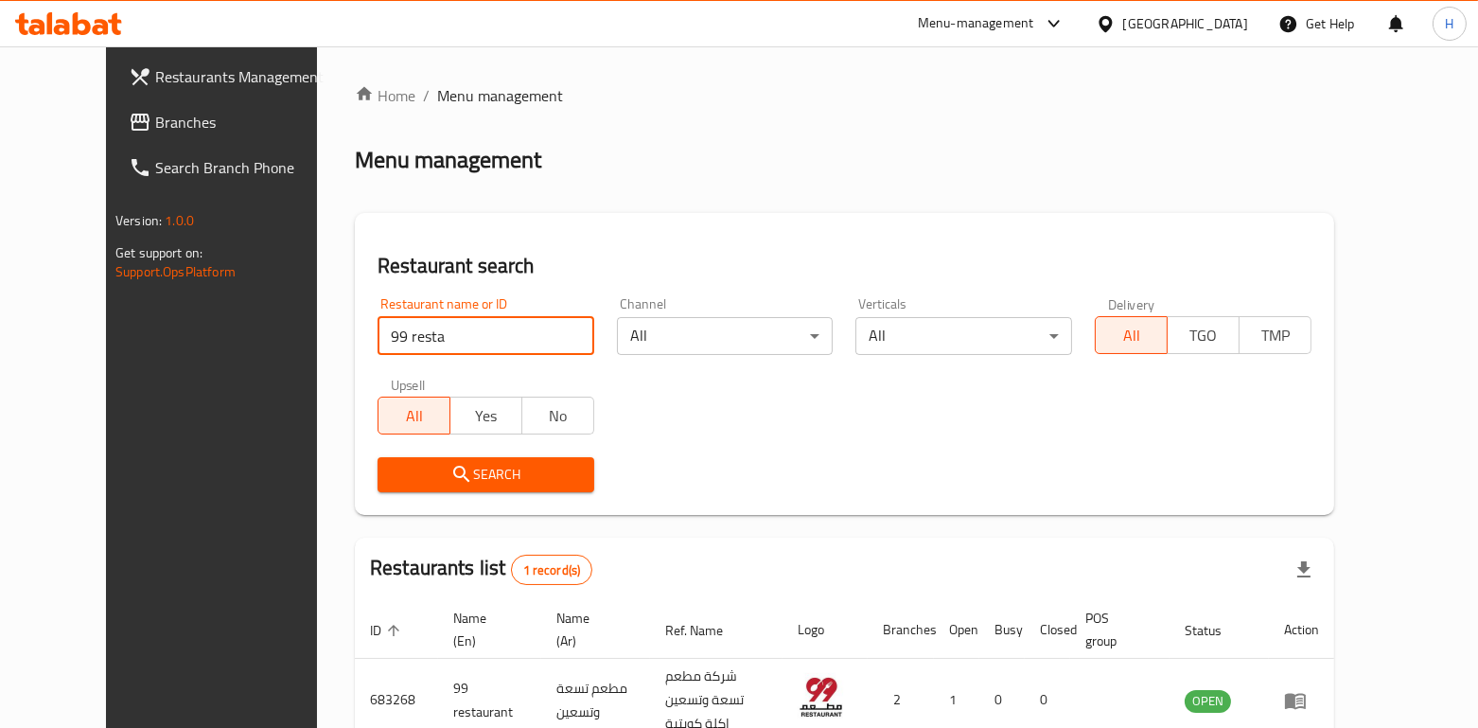
scroll to position [100, 0]
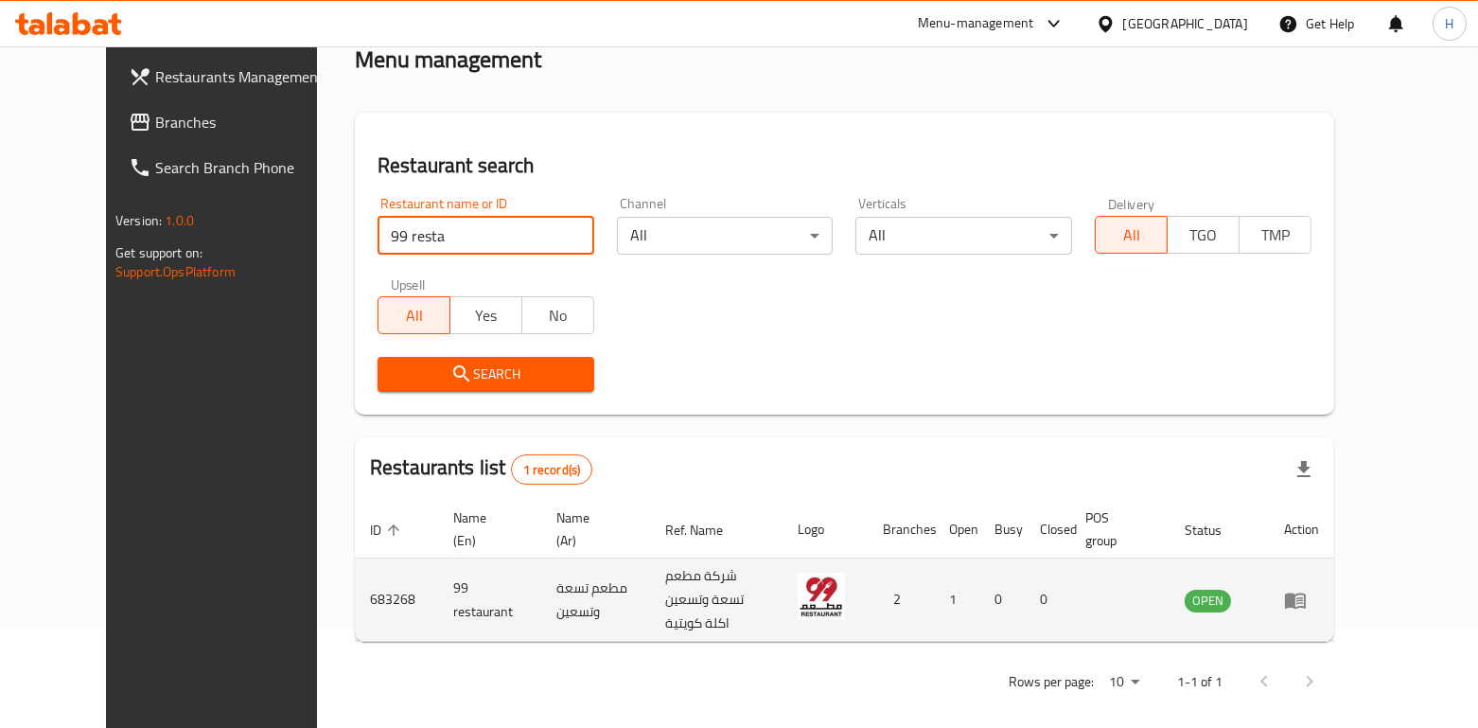
click at [438, 588] on td "99 restaurant" at bounding box center [489, 599] width 103 height 83
copy td "99 restaurant"
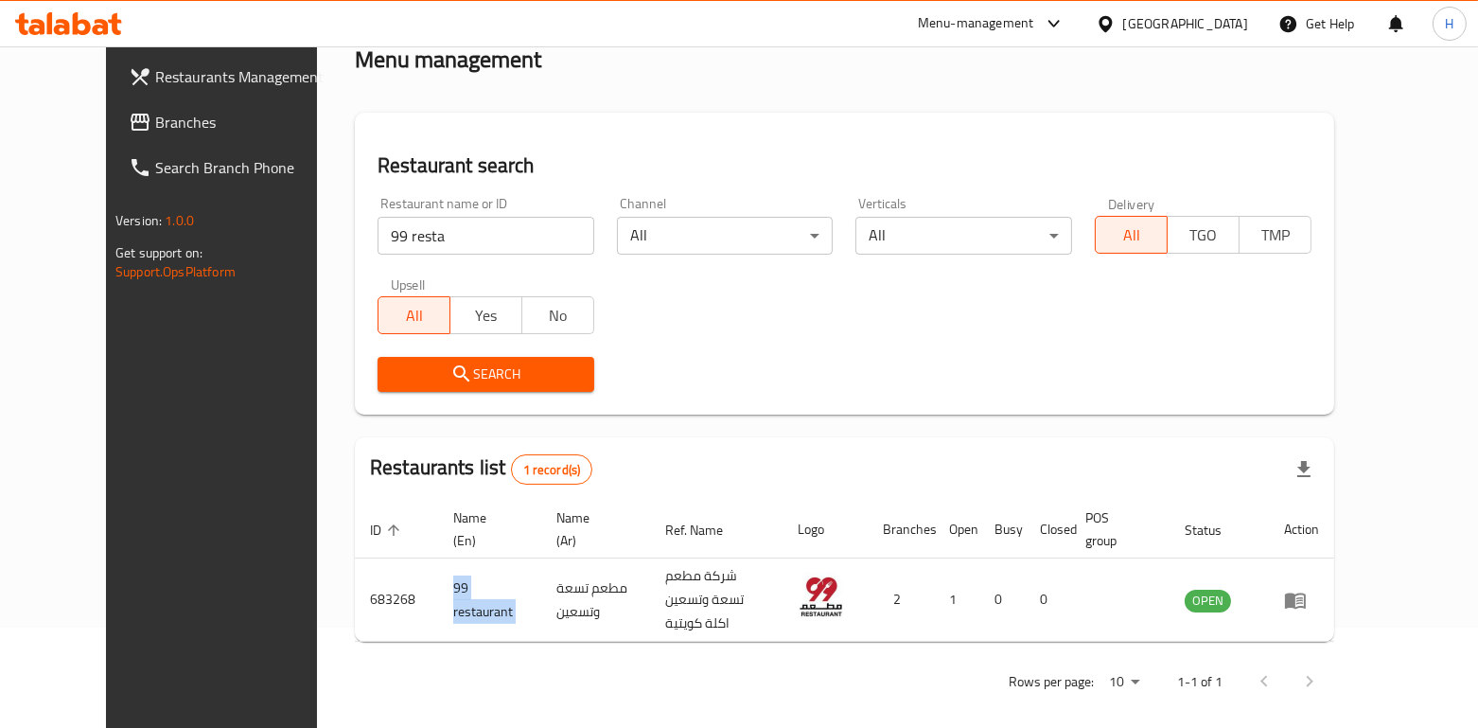
click at [1065, 16] on icon at bounding box center [1054, 23] width 23 height 23
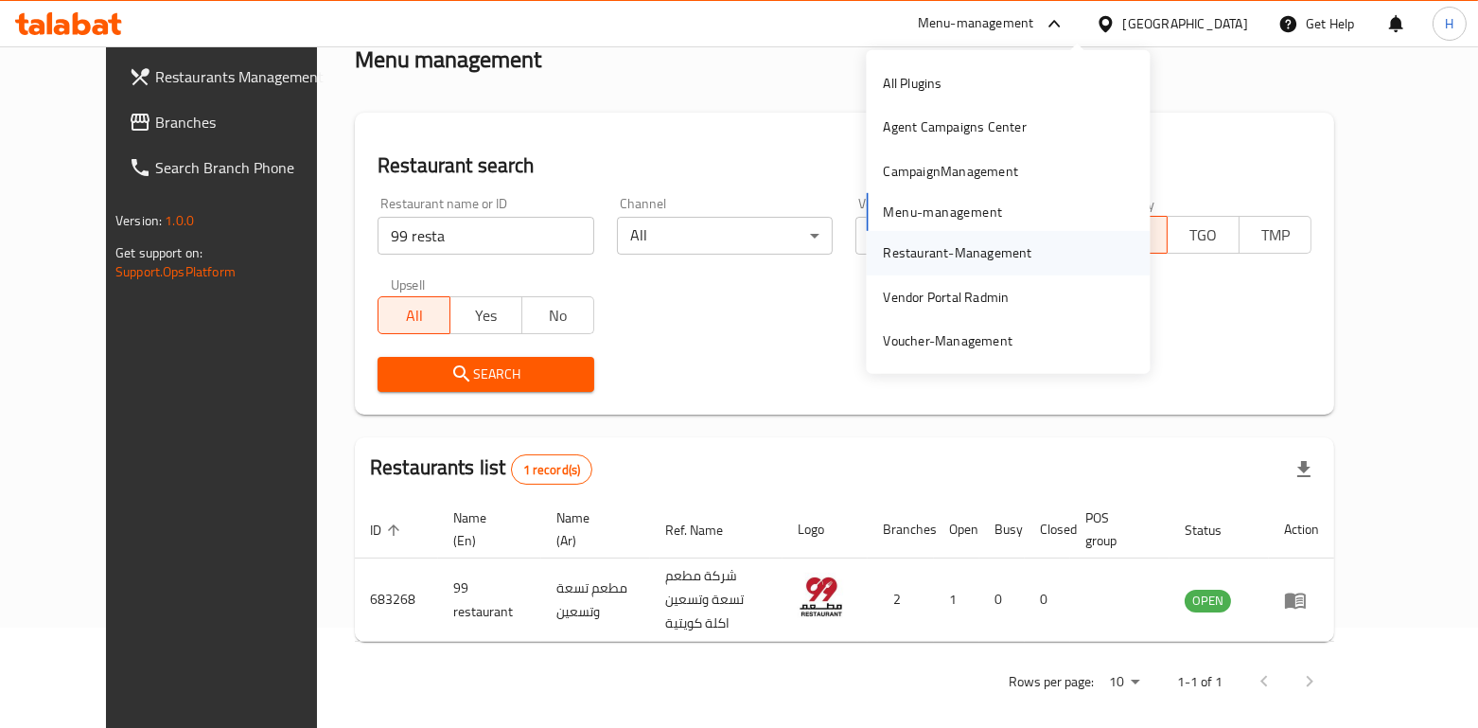
click at [955, 256] on div "Restaurant-Management" at bounding box center [957, 252] width 149 height 21
